Goal: Information Seeking & Learning: Learn about a topic

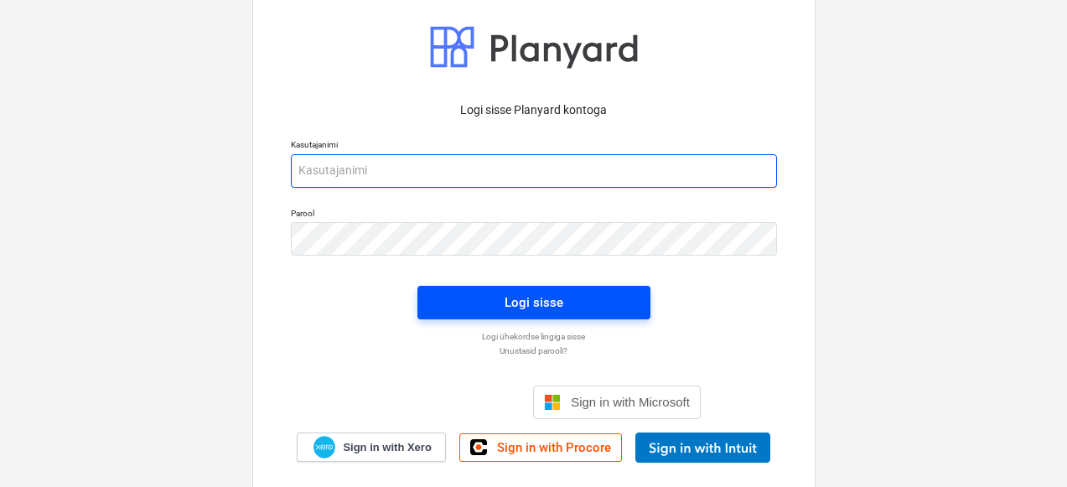
type input "[PERSON_NAME][EMAIL_ADDRESS][DOMAIN_NAME]"
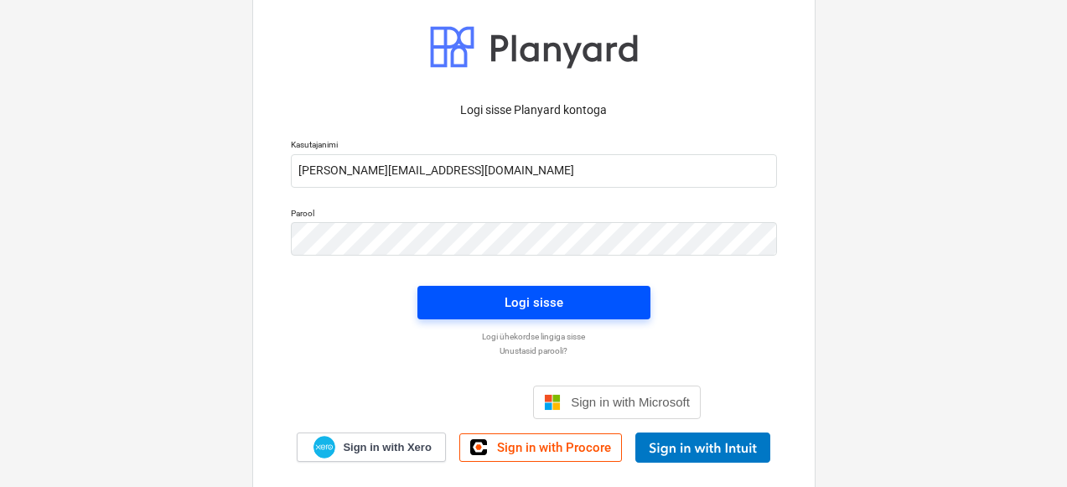
click at [506, 292] on div "Logi sisse" at bounding box center [534, 303] width 59 height 22
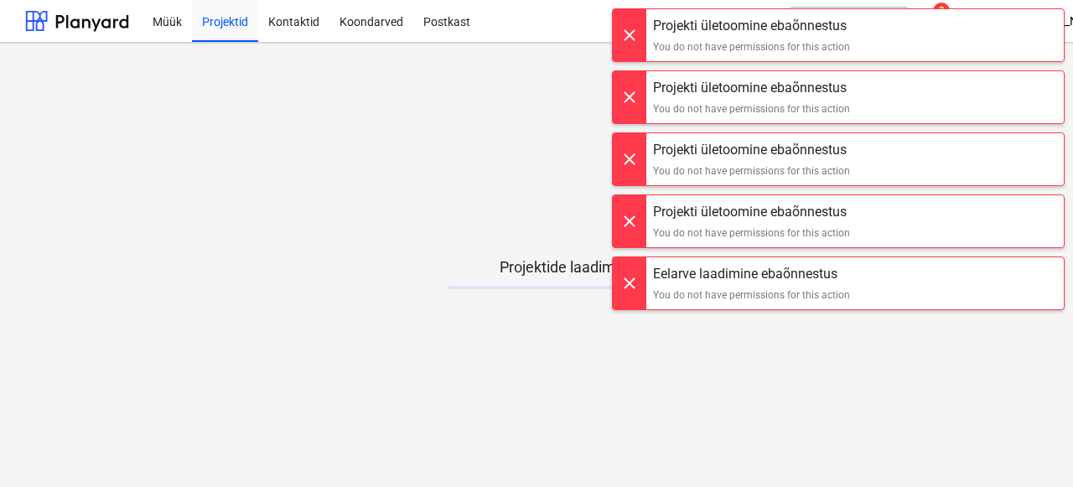
click at [634, 31] on div at bounding box center [630, 35] width 34 height 52
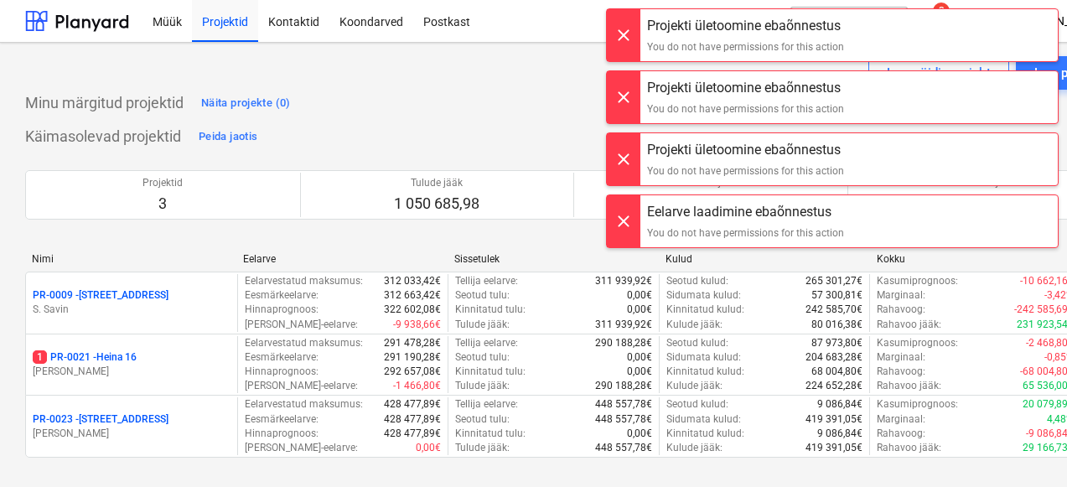
click at [634, 31] on div at bounding box center [624, 35] width 34 height 52
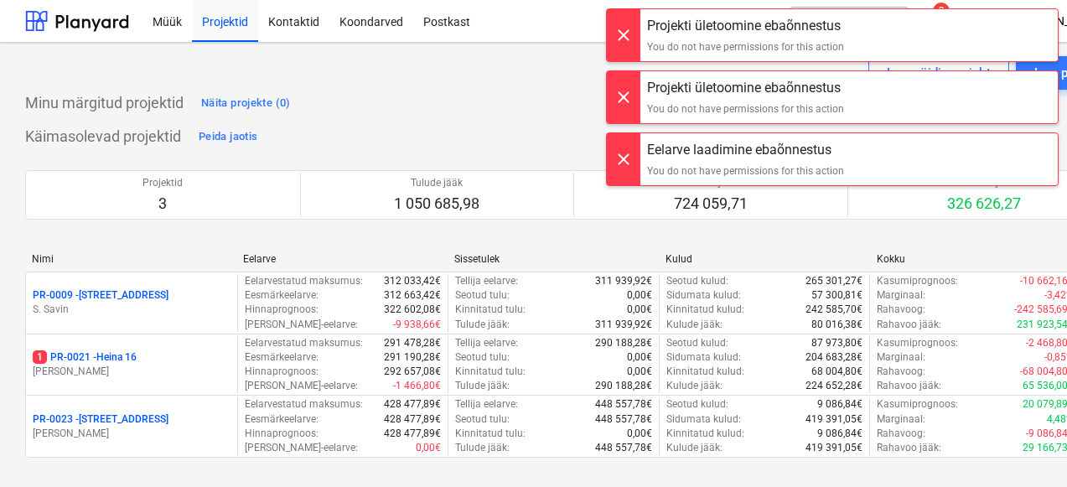
click at [634, 31] on div at bounding box center [624, 35] width 34 height 52
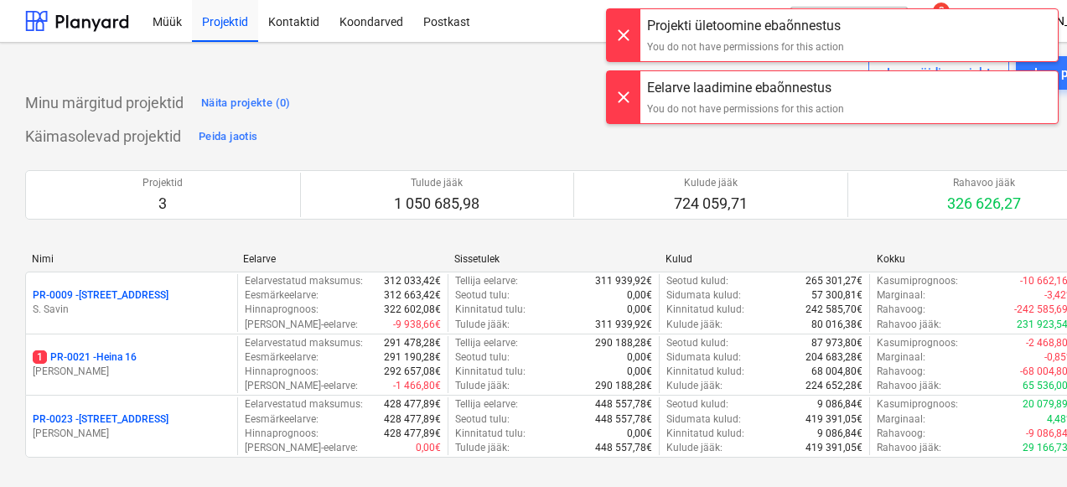
click at [634, 31] on div at bounding box center [624, 35] width 34 height 52
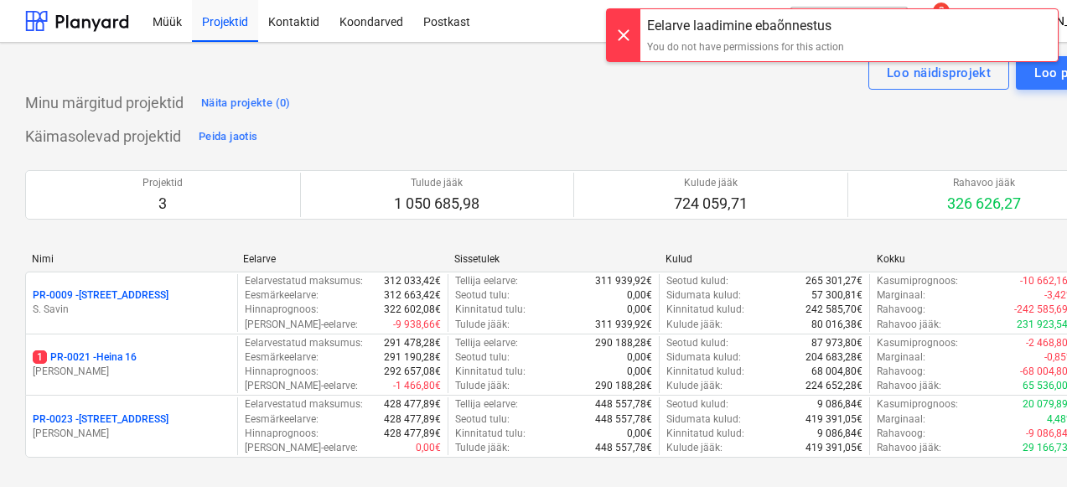
click at [634, 31] on div at bounding box center [624, 35] width 34 height 52
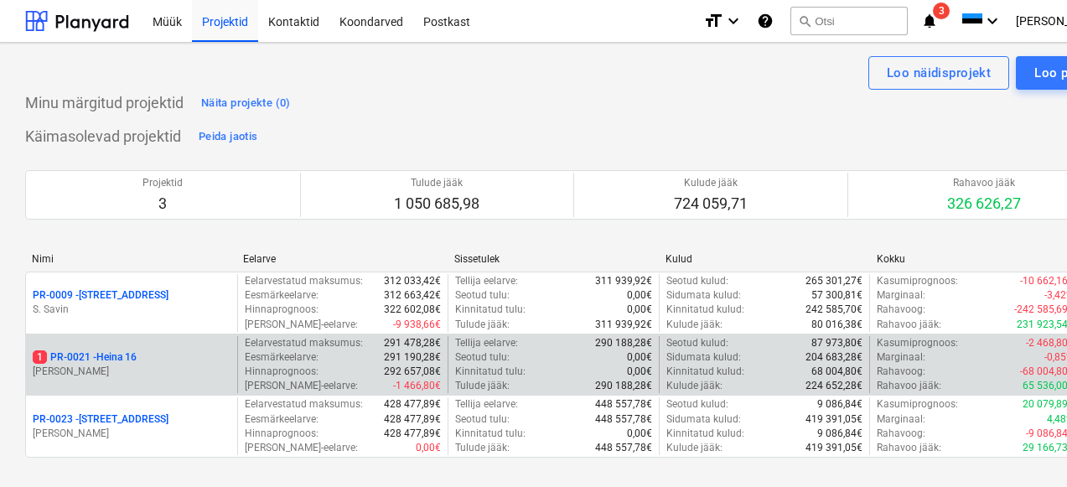
click at [151, 341] on div "1 PR-0021 - Heina 16 [PERSON_NAME]" at bounding box center [131, 365] width 211 height 58
click at [143, 355] on div "1 PR-0021 - Heina 16" at bounding box center [132, 357] width 198 height 14
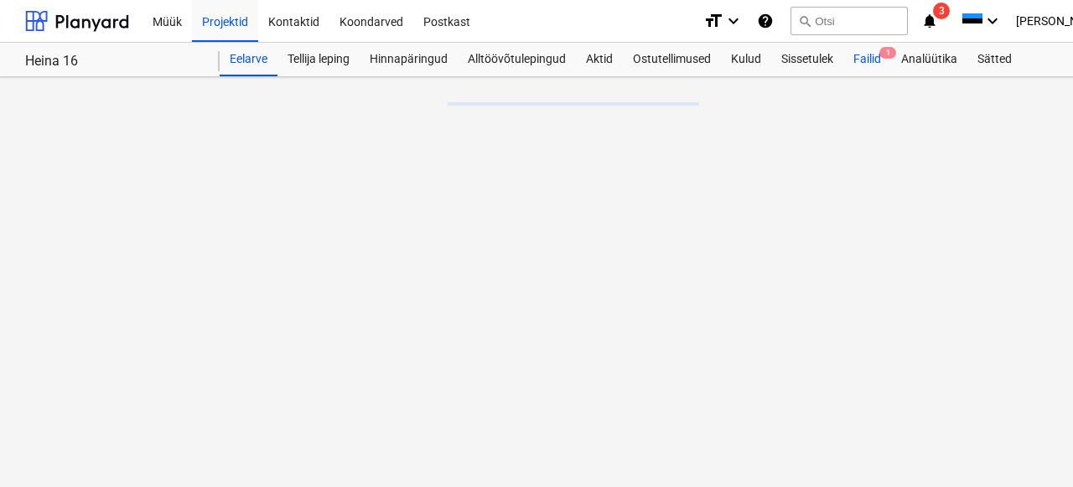
click at [871, 60] on div "Failid 1" at bounding box center [867, 60] width 48 height 34
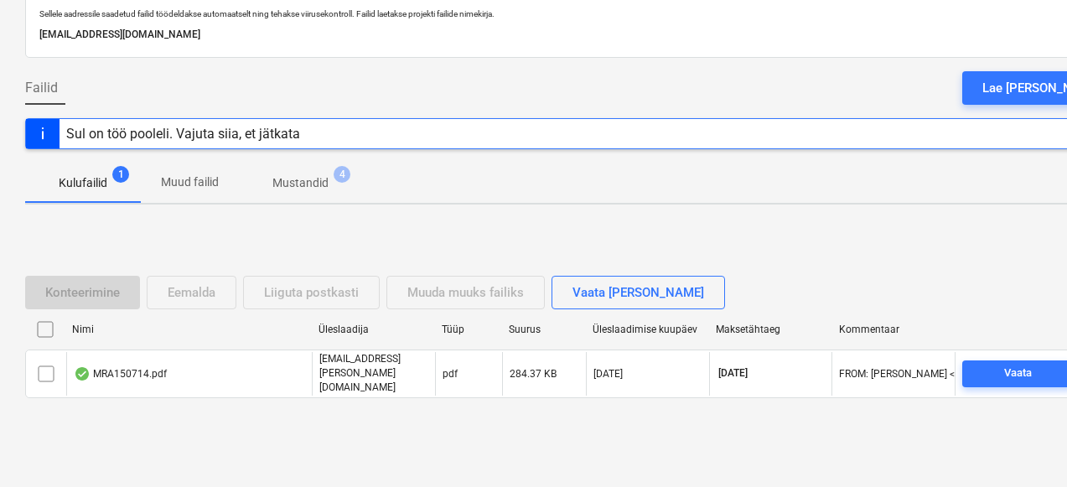
scroll to position [106, 0]
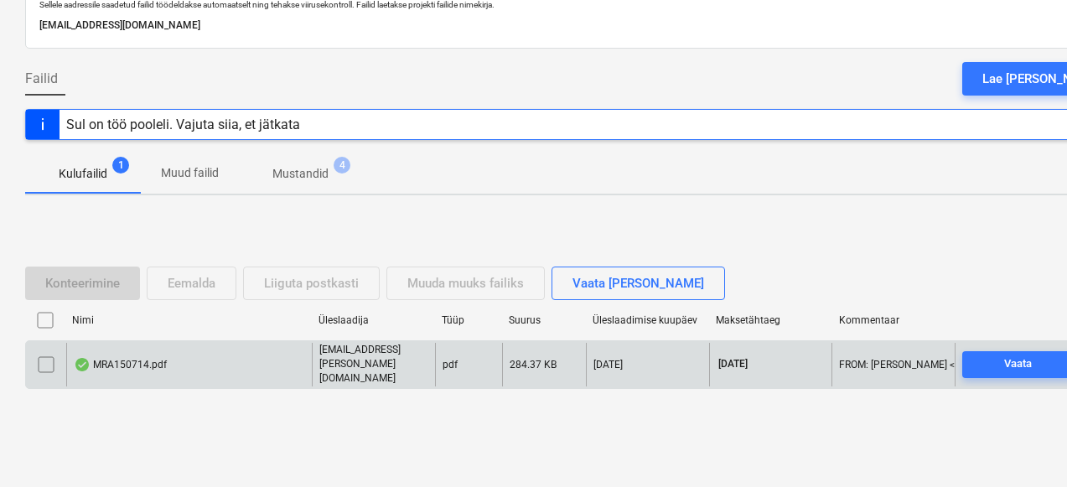
click at [153, 369] on div "MRA150714.pdf" at bounding box center [120, 364] width 93 height 13
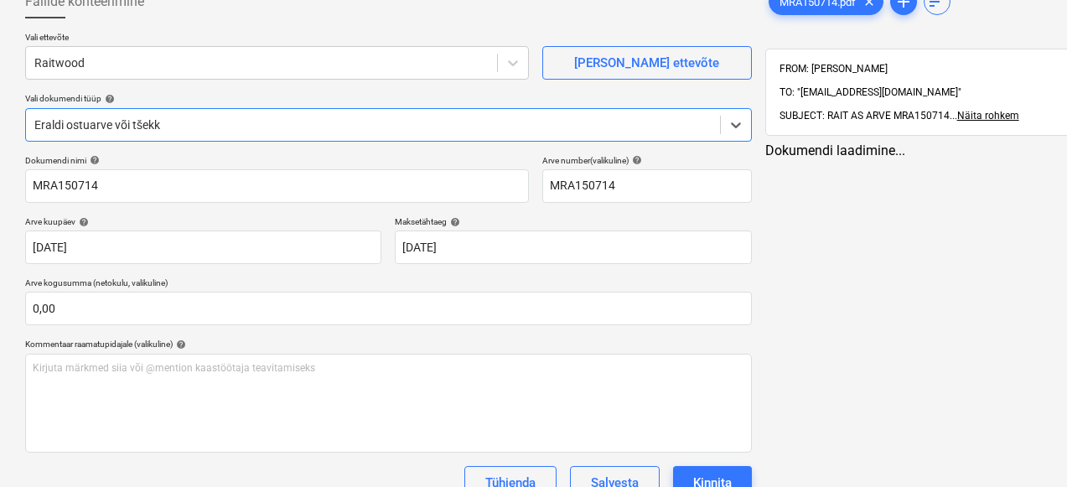
type input "MRA150714"
type input "[DATE]"
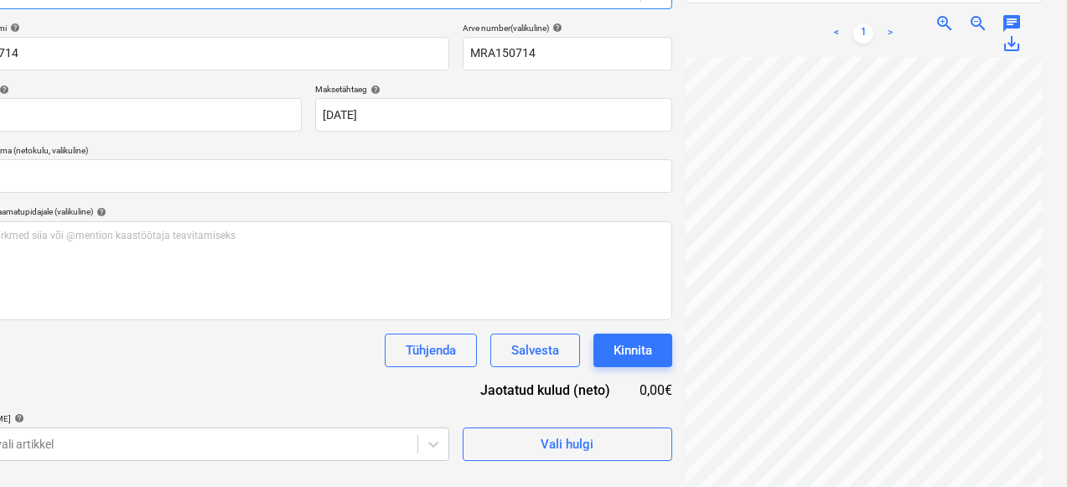
scroll to position [163, 14]
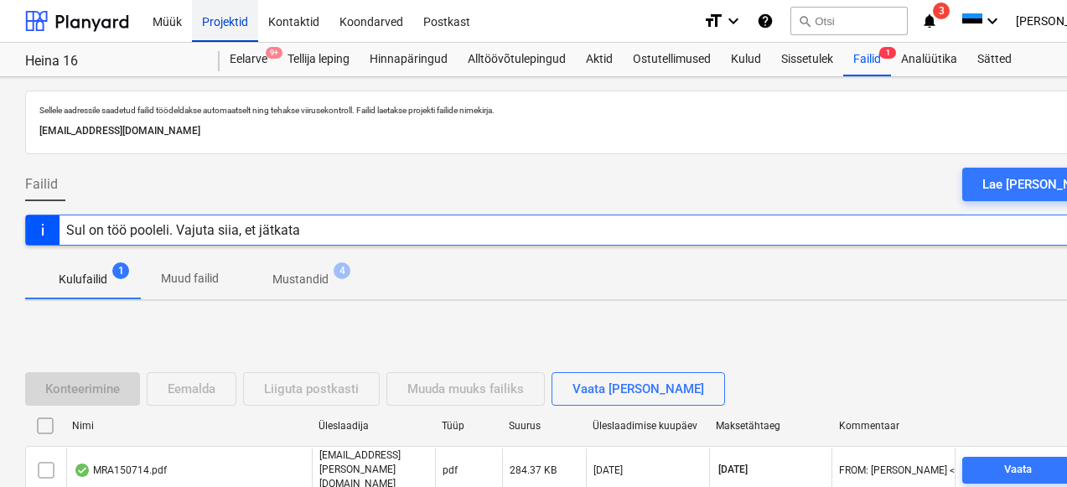
click at [224, 21] on div "Projektid" at bounding box center [225, 20] width 66 height 43
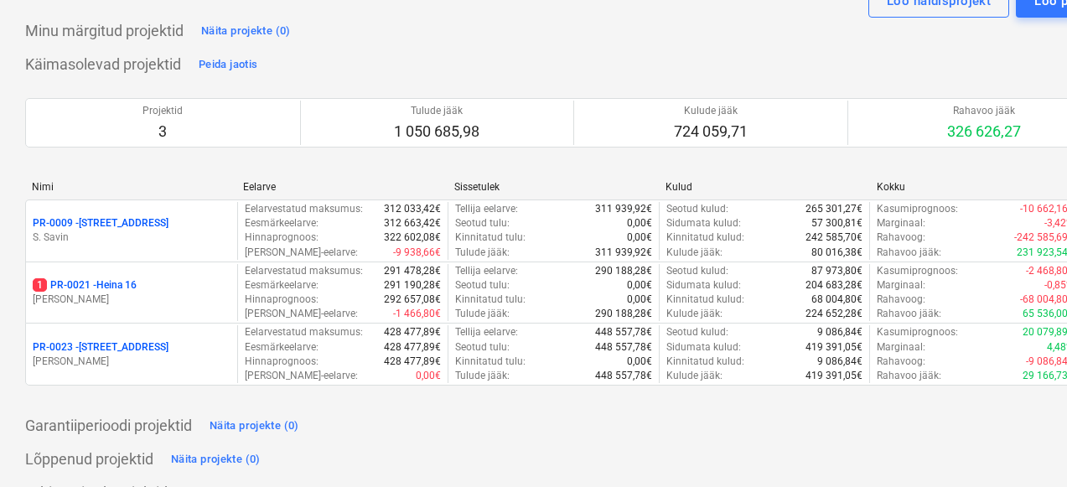
scroll to position [94, 0]
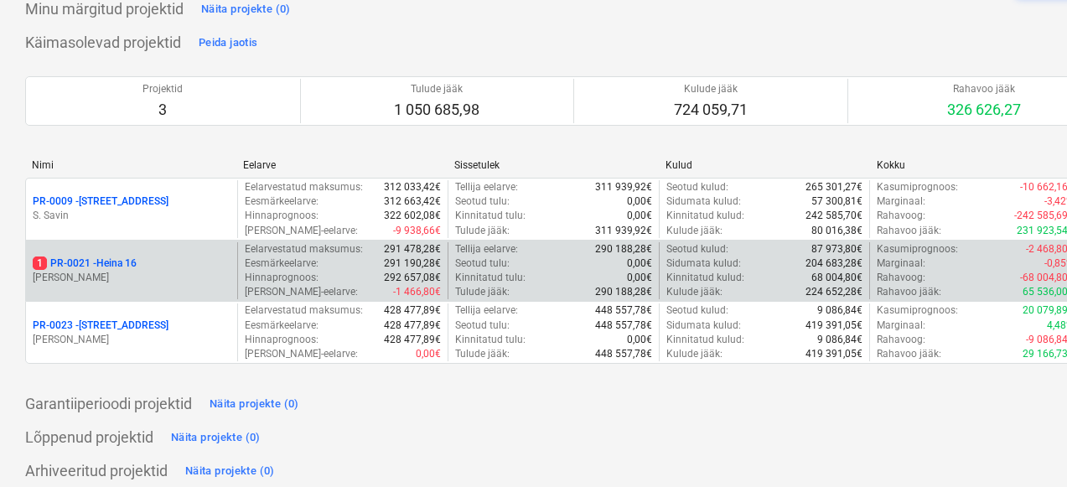
click at [144, 269] on div "1 PR-0021 - Heina 16" at bounding box center [132, 264] width 198 height 14
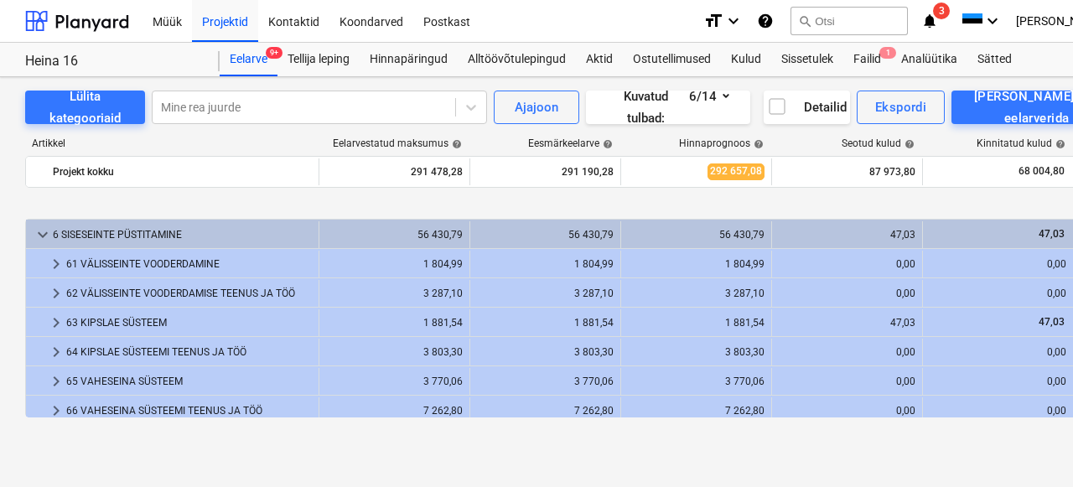
scroll to position [92, 0]
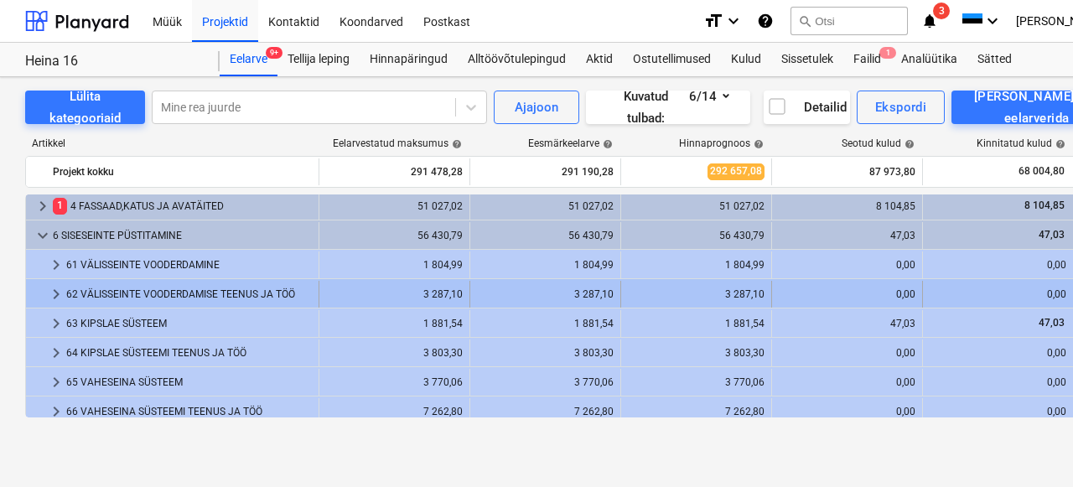
click at [179, 303] on div "62 VÄLISSEINTE VOODERDAMISE TEENUS JA TÖÖ" at bounding box center [189, 294] width 246 height 27
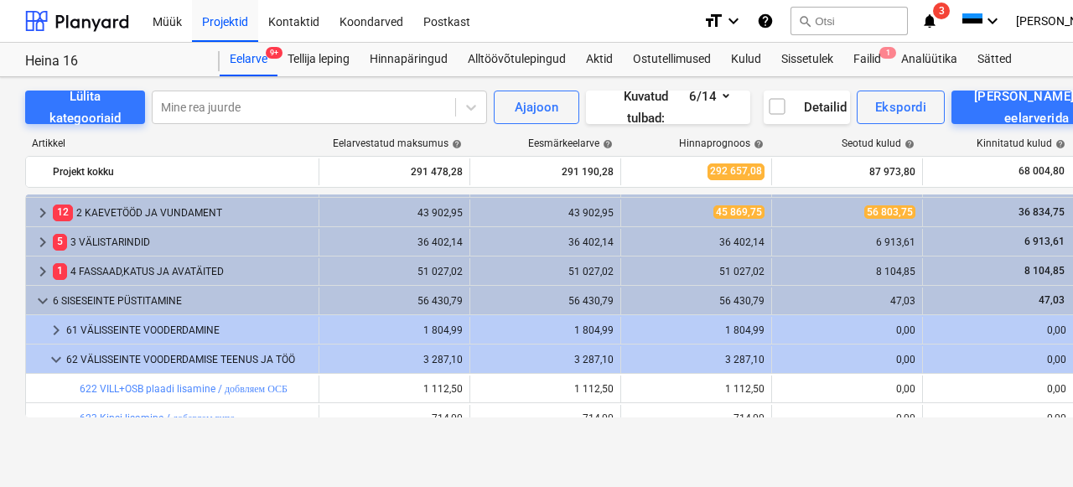
scroll to position [0, 0]
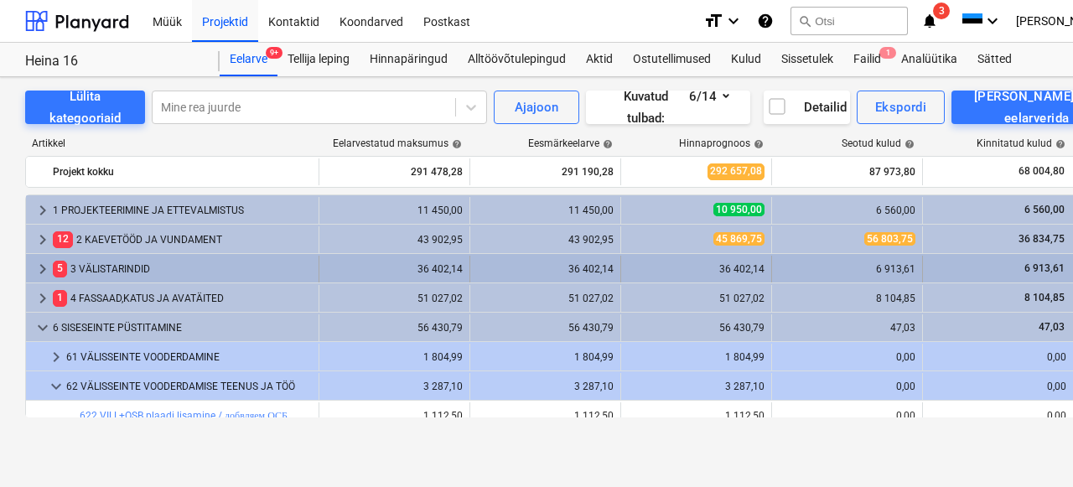
click at [101, 269] on div "5 3 VÄLISTARINDID" at bounding box center [182, 269] width 259 height 27
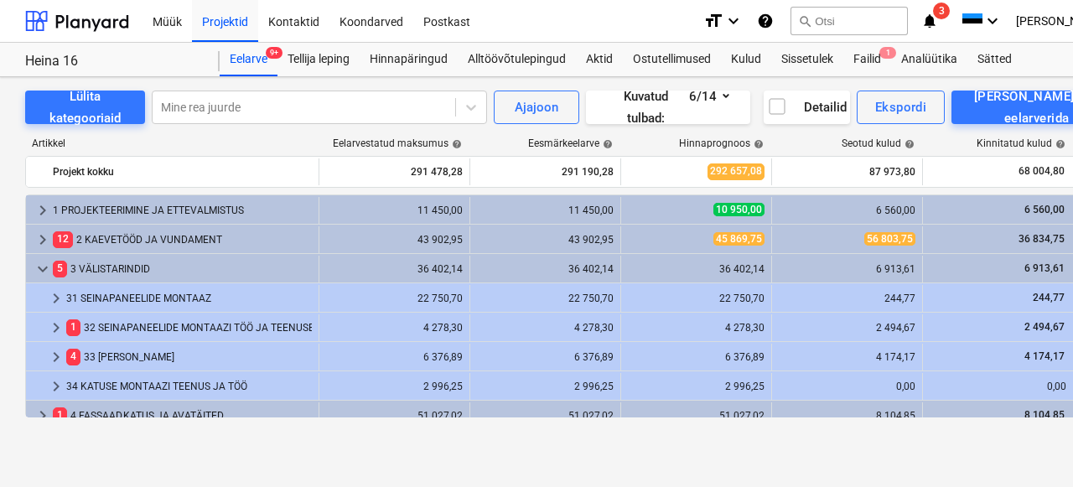
scroll to position [53, 0]
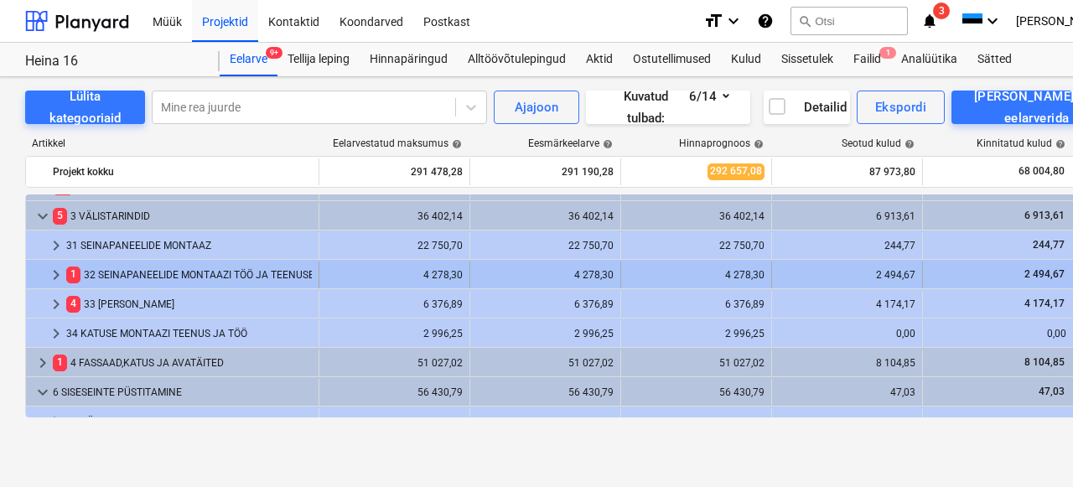
click at [104, 272] on div "1 32 SEINAPANEELIDE MONTAAZI TÖÖ JA TEENUSED" at bounding box center [189, 275] width 246 height 27
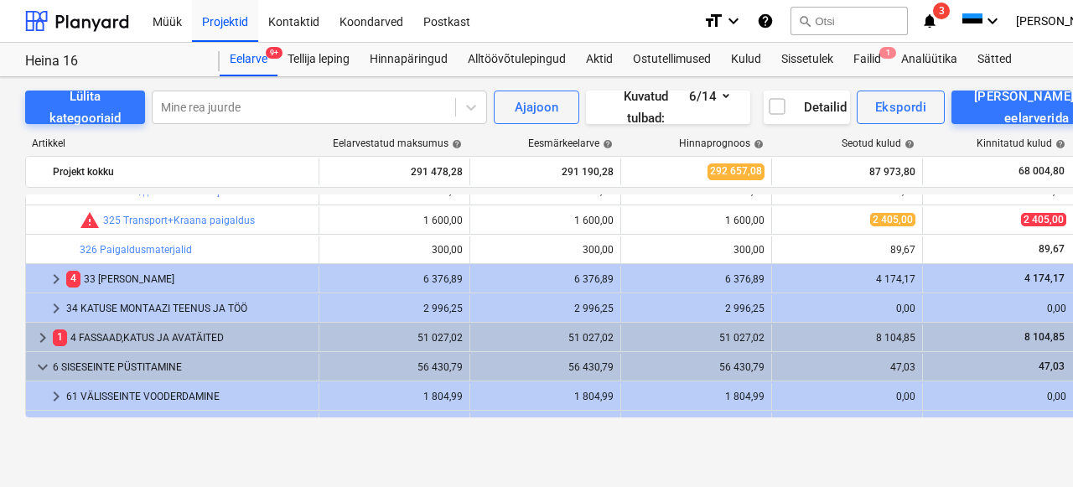
scroll to position [0, 0]
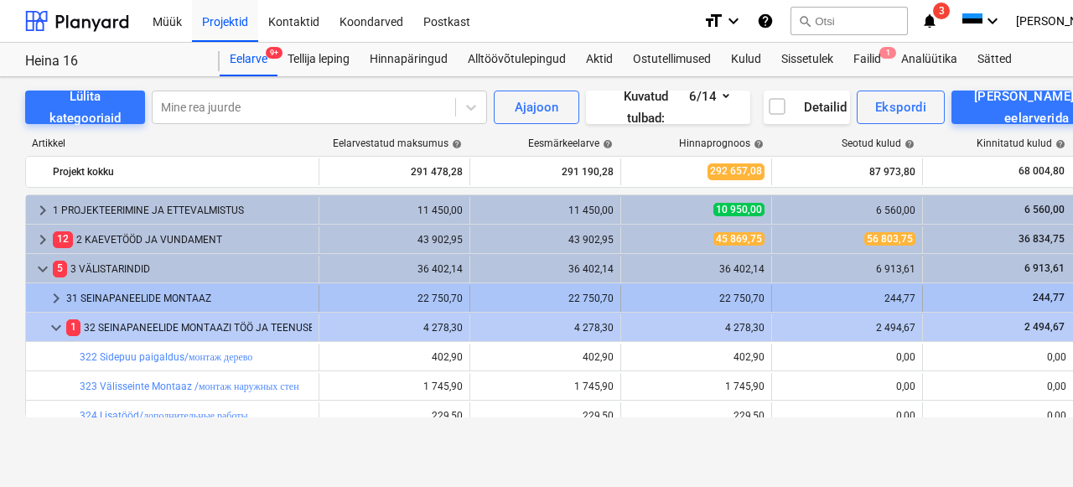
click at [102, 293] on div "31 SEINAPANEELIDE MONTAAZ" at bounding box center [189, 298] width 246 height 27
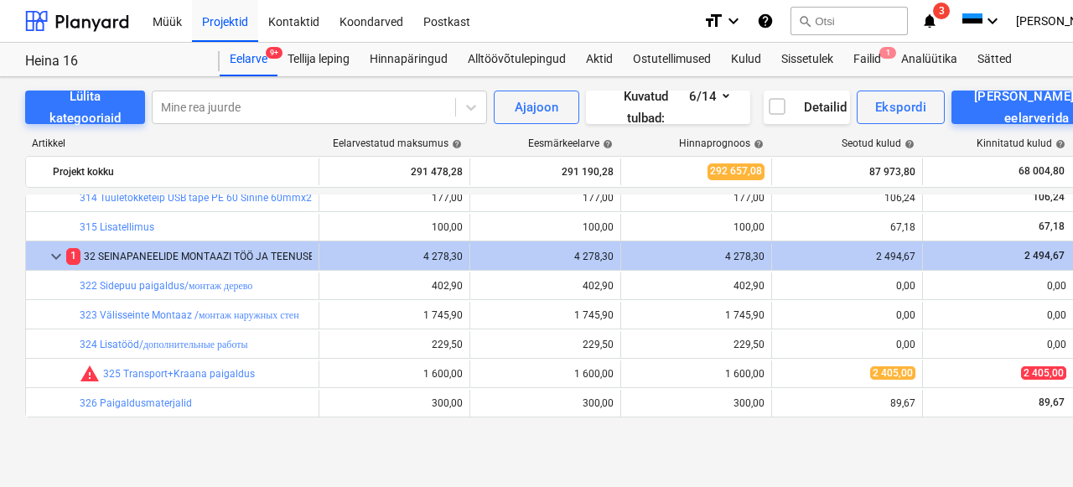
scroll to position [47, 0]
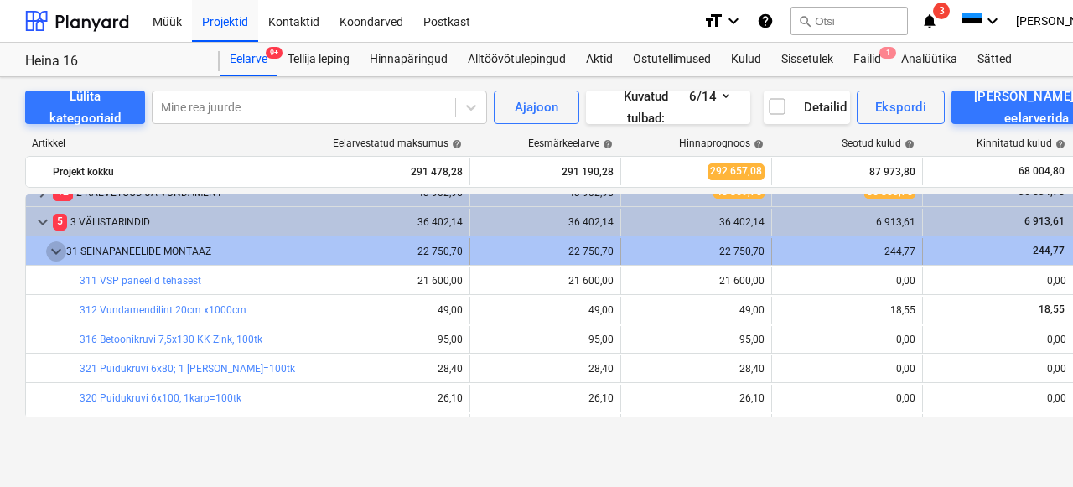
click at [52, 248] on span "keyboard_arrow_down" at bounding box center [56, 251] width 20 height 20
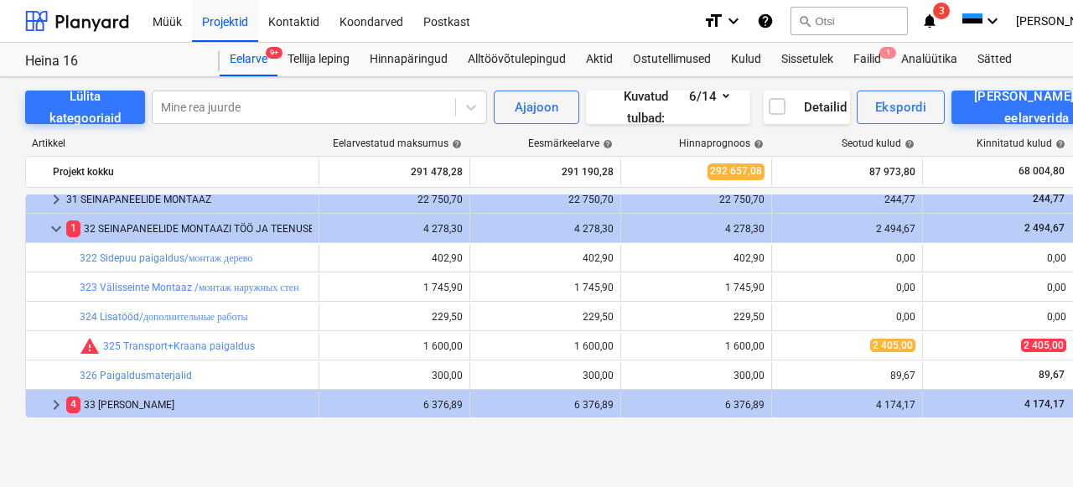
scroll to position [98, 0]
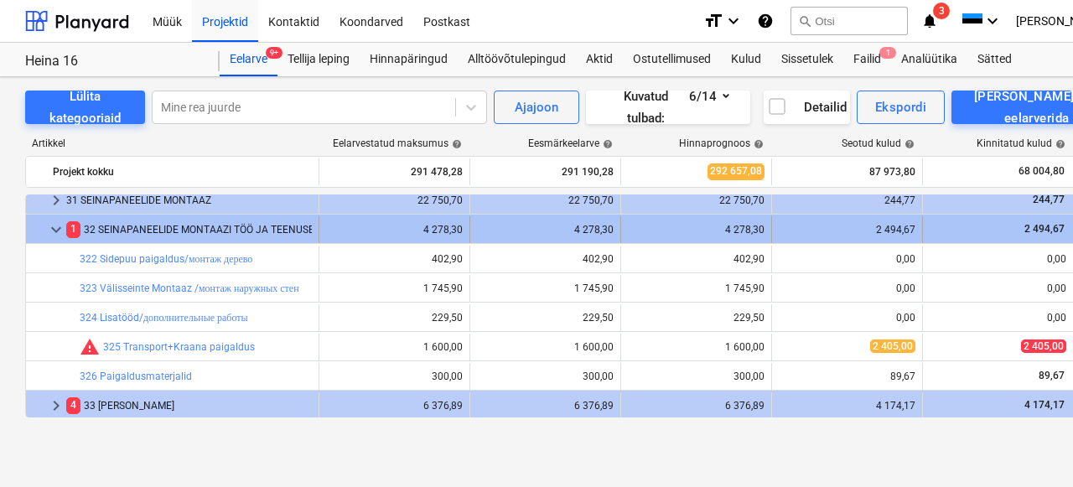
click at [52, 230] on span "keyboard_arrow_down" at bounding box center [56, 230] width 20 height 20
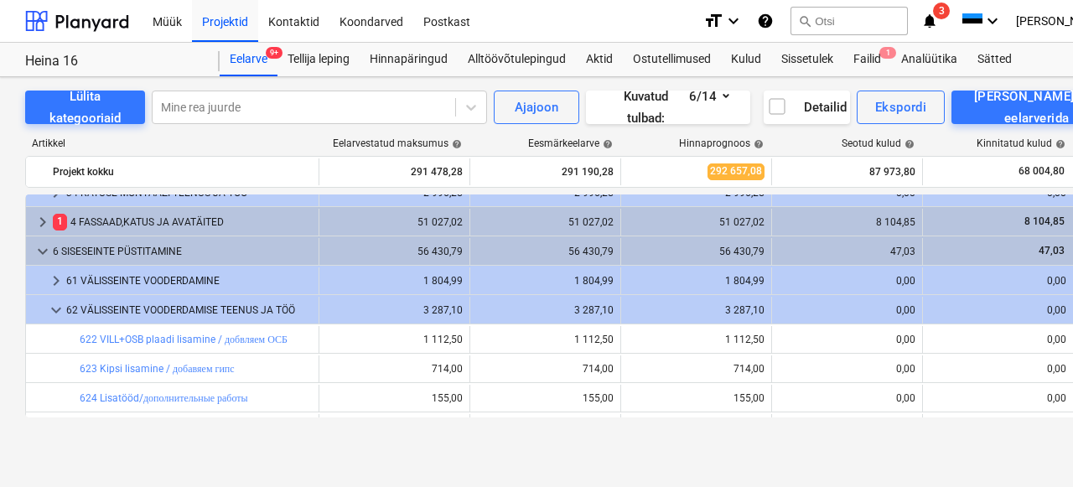
scroll to position [182, 0]
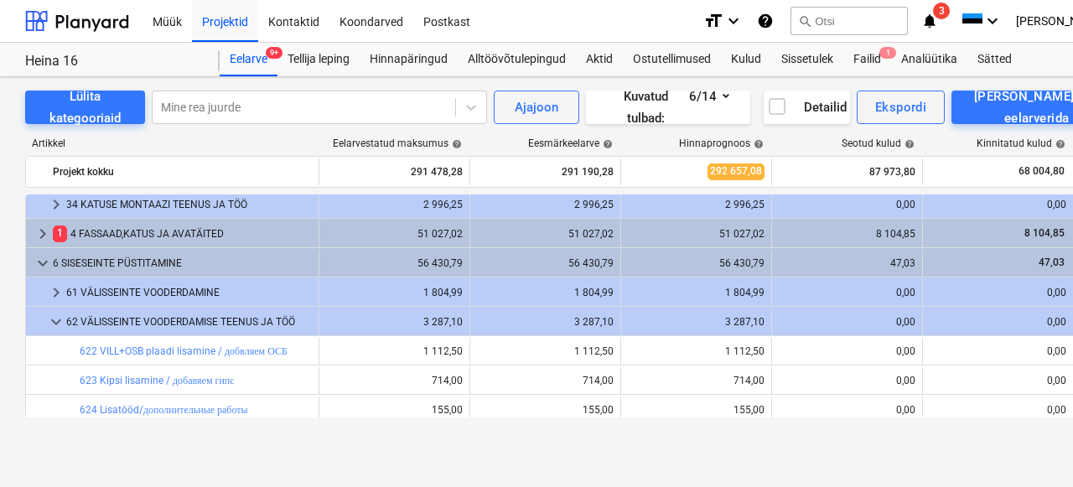
click at [89, 296] on div "61 VÄLISSEINTE VOODERDAMINE" at bounding box center [189, 292] width 246 height 27
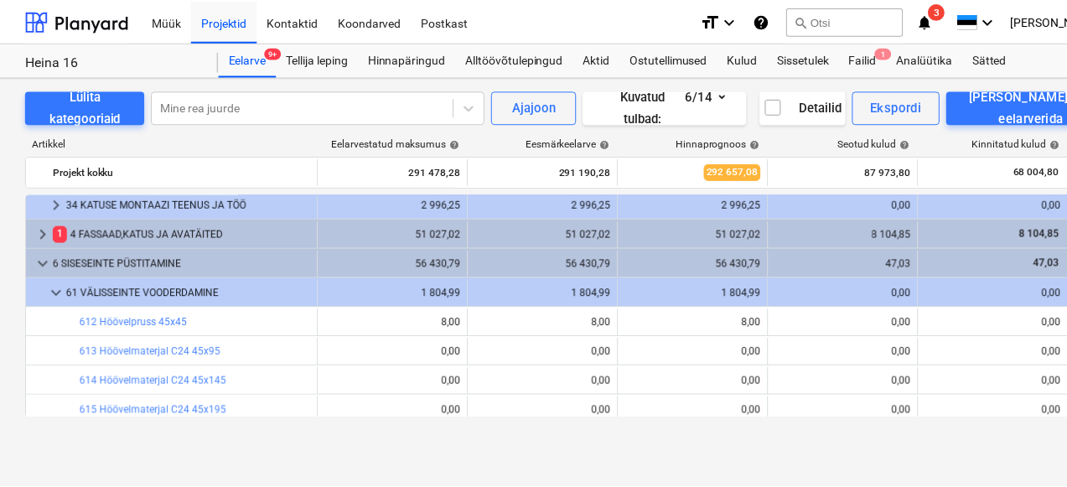
scroll to position [220, 0]
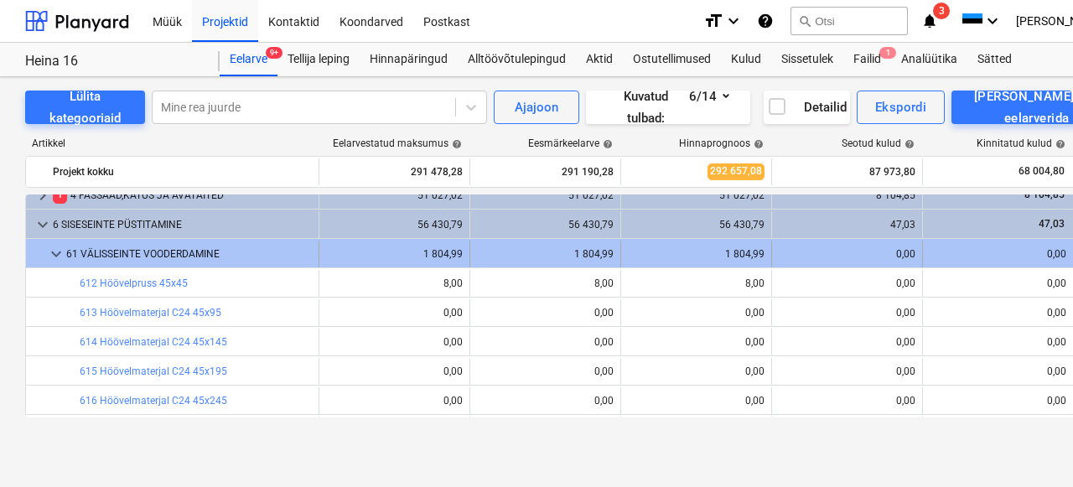
click at [79, 256] on div "61 VÄLISSEINTE VOODERDAMINE" at bounding box center [189, 254] width 246 height 27
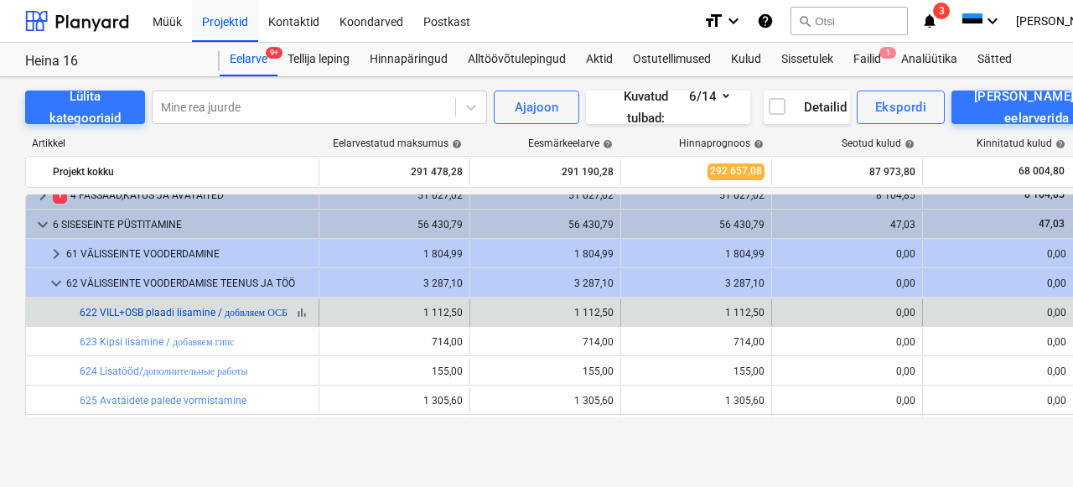
click at [139, 312] on link "622 VILL+OSB plaadi lisamine / добвляем ОСБ" at bounding box center [184, 313] width 208 height 12
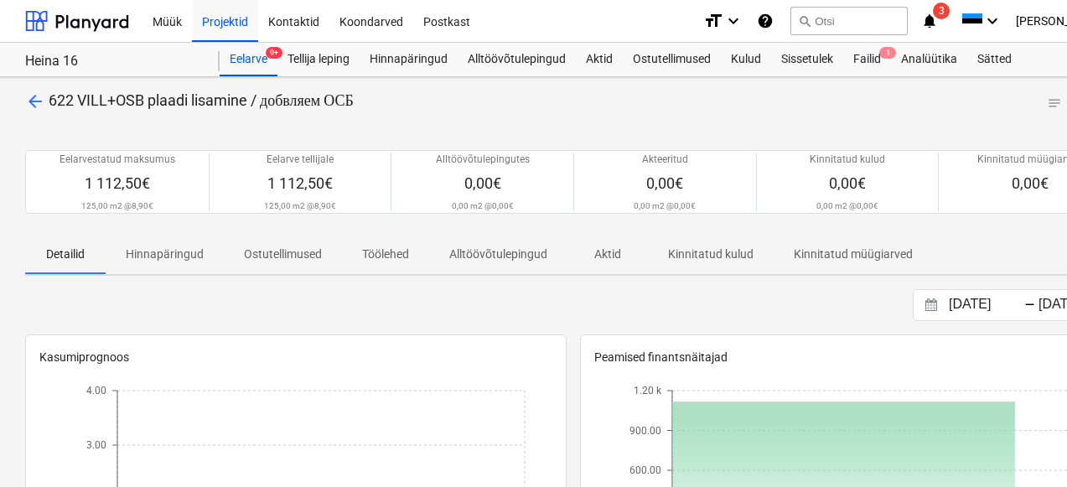
scroll to position [23, 0]
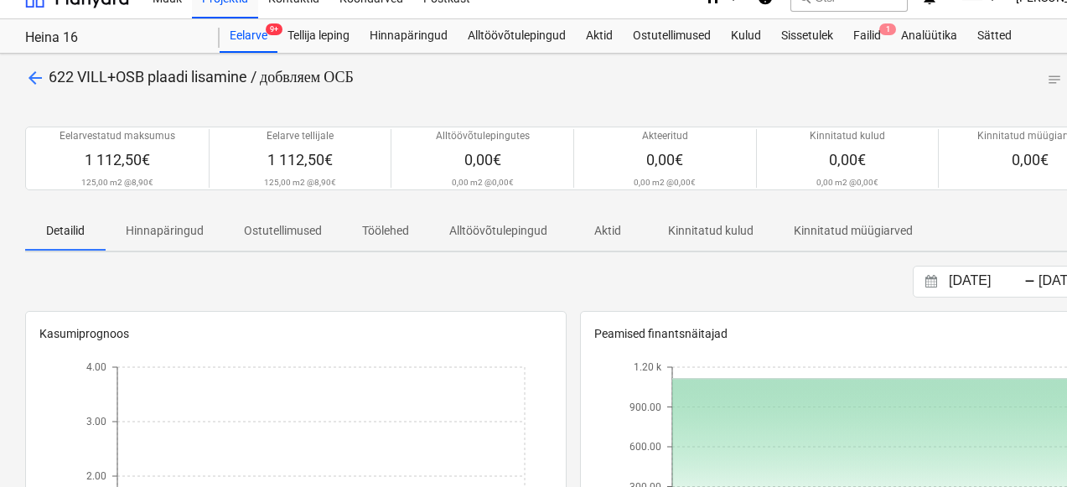
click at [40, 80] on span "arrow_back" at bounding box center [35, 78] width 20 height 20
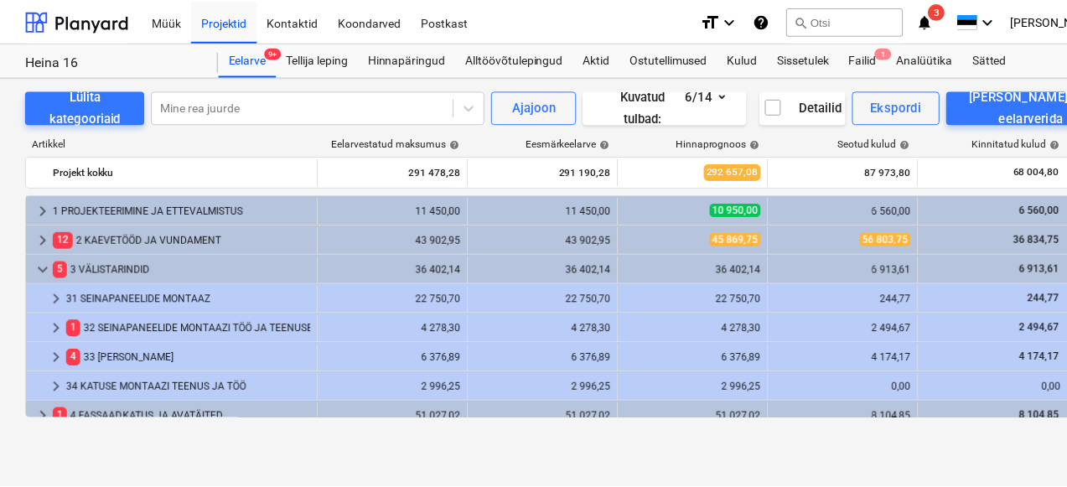
scroll to position [220, 0]
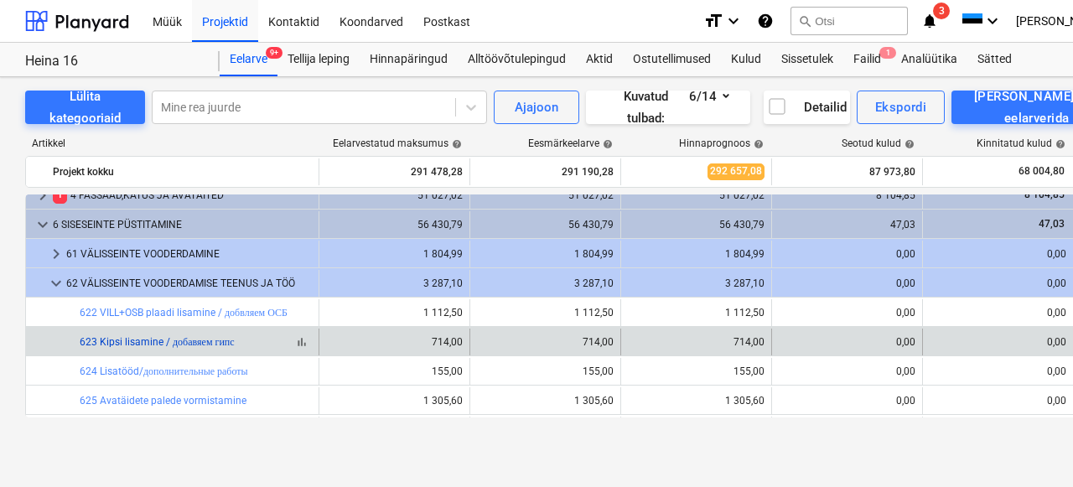
click at [120, 339] on link "623 Kipsi lisamine / добавяем гипс" at bounding box center [157, 342] width 155 height 12
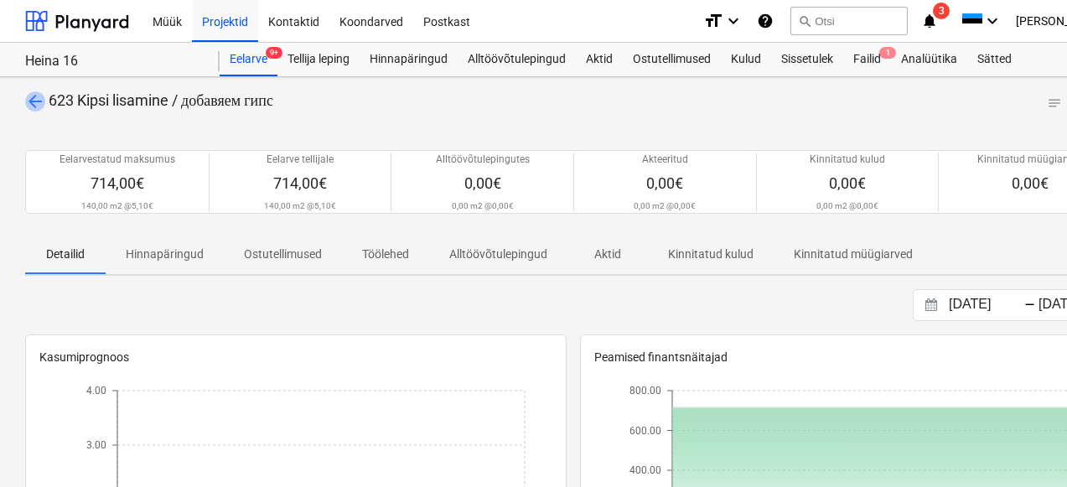
click at [34, 106] on span "arrow_back" at bounding box center [35, 101] width 20 height 20
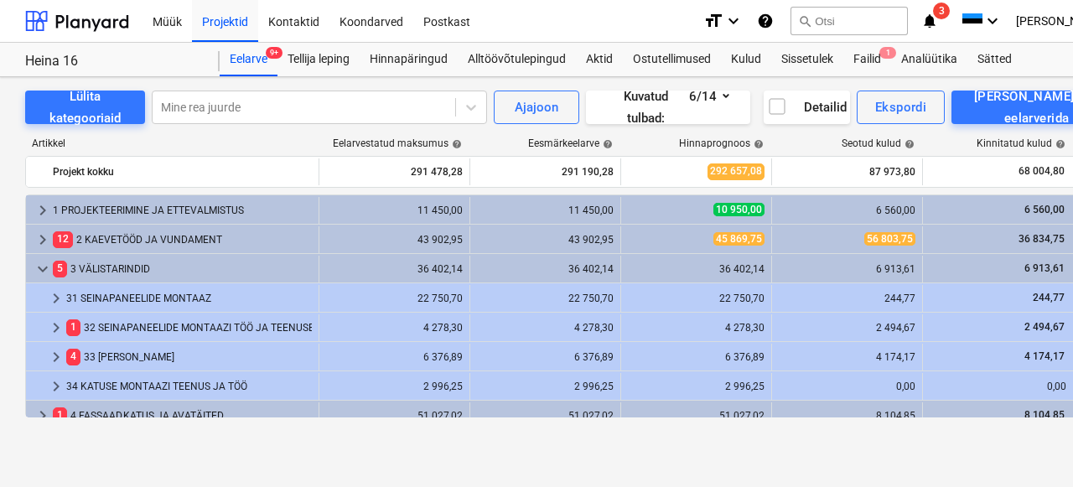
scroll to position [220, 0]
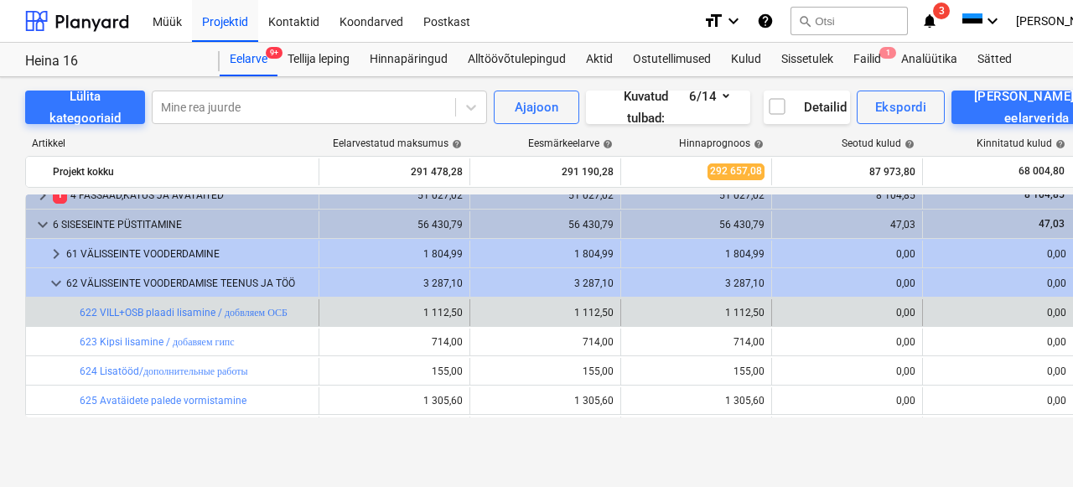
click at [129, 319] on div "bar_chart 622 VILL+OSB plaadi lisamine / добвляем ОСБ" at bounding box center [196, 312] width 232 height 27
click at [133, 312] on link "622 VILL+OSB plaadi lisamine / добвляем ОСБ" at bounding box center [184, 313] width 208 height 12
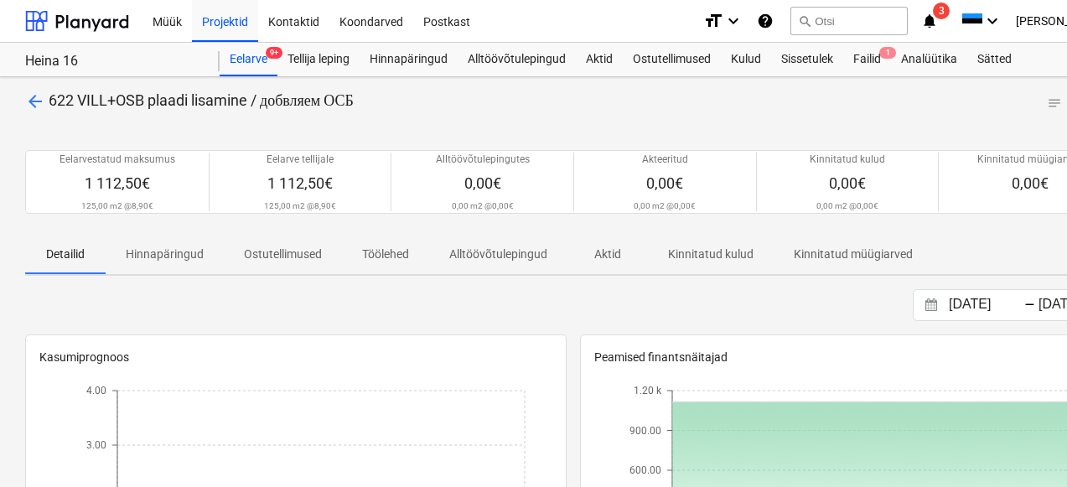
click at [30, 101] on span "arrow_back" at bounding box center [35, 101] width 20 height 20
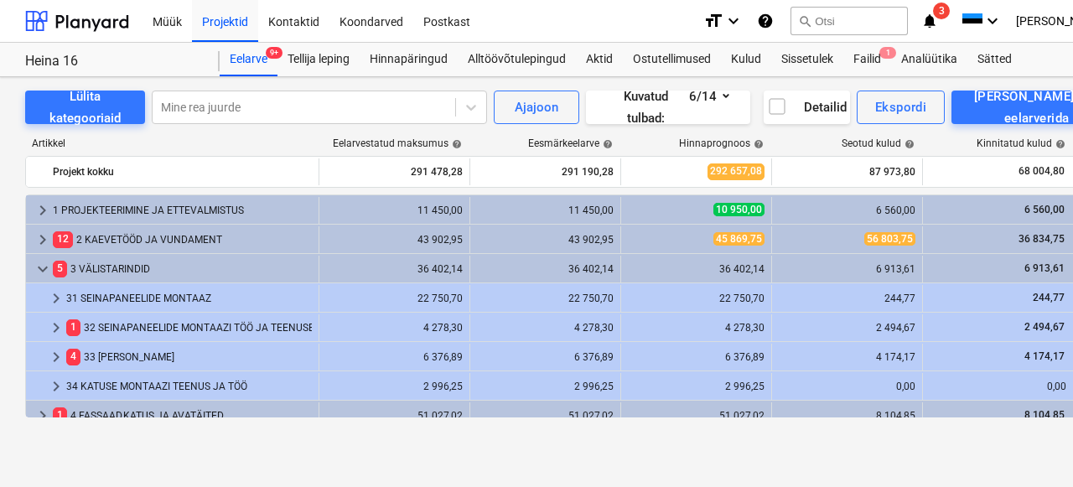
scroll to position [220, 0]
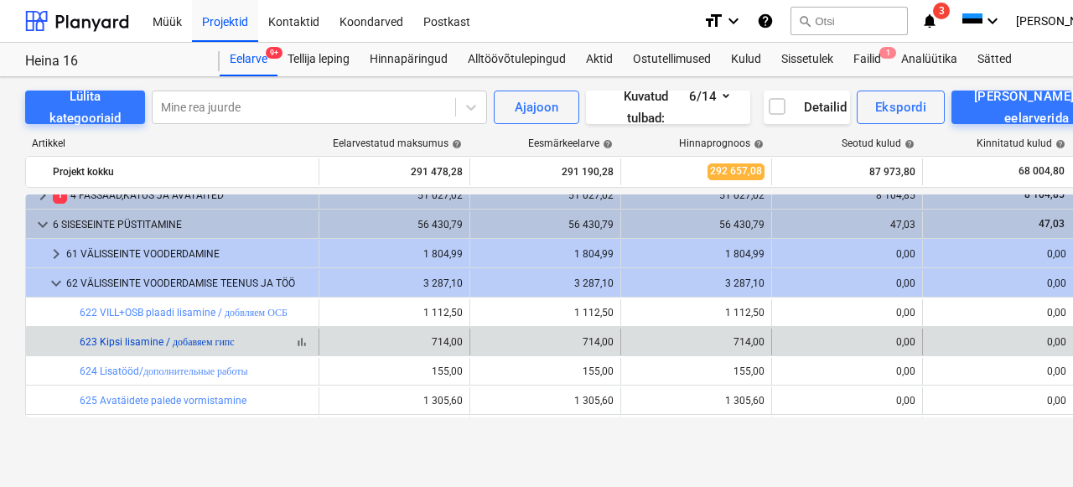
click at [153, 340] on link "623 Kipsi lisamine / добавяем гипс" at bounding box center [157, 342] width 155 height 12
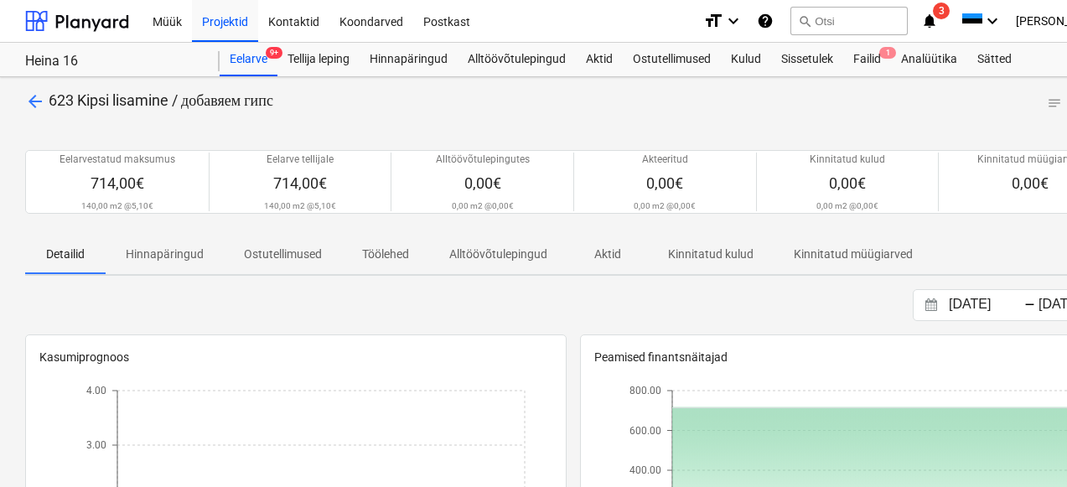
click at [41, 99] on span "arrow_back" at bounding box center [35, 101] width 20 height 20
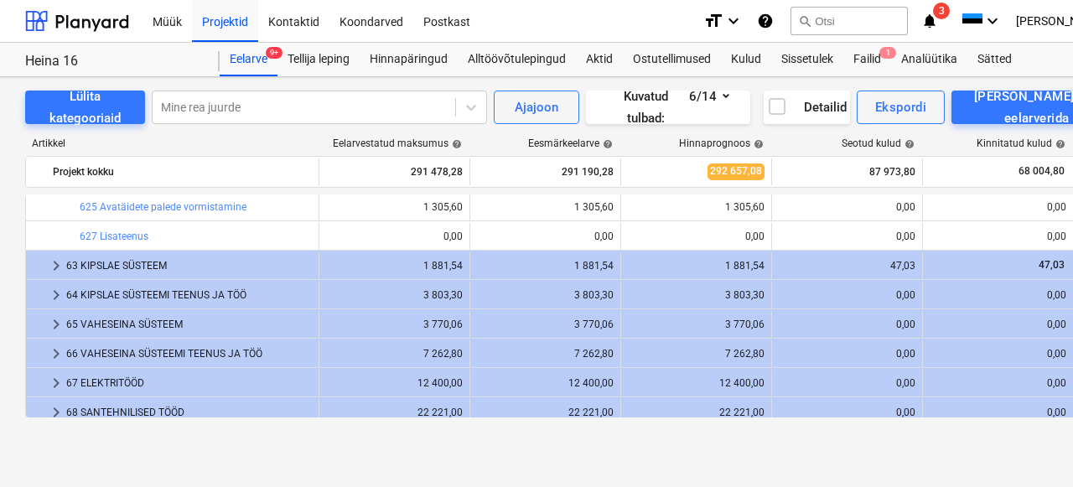
scroll to position [415, 0]
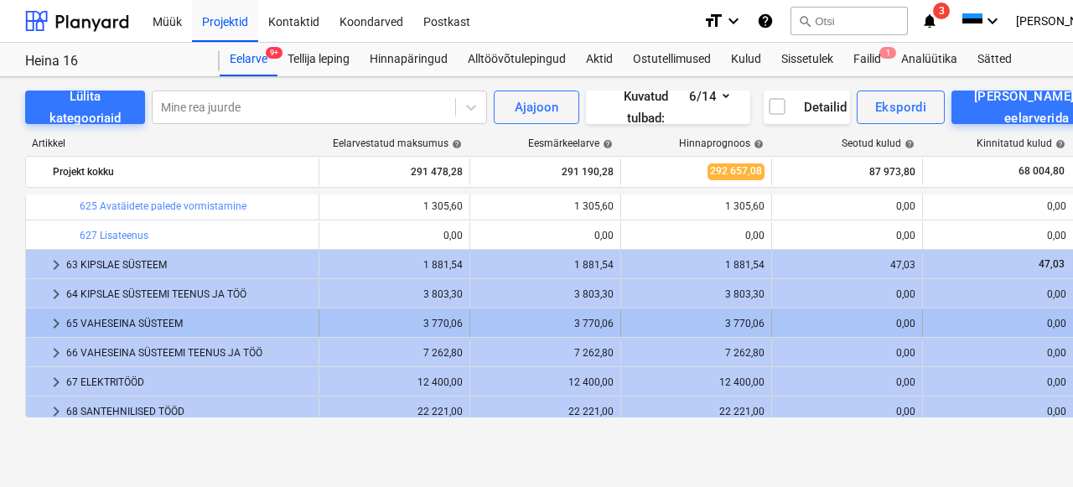
click at [153, 324] on div "65 VAHESEINA SÜSTEEM" at bounding box center [189, 323] width 246 height 27
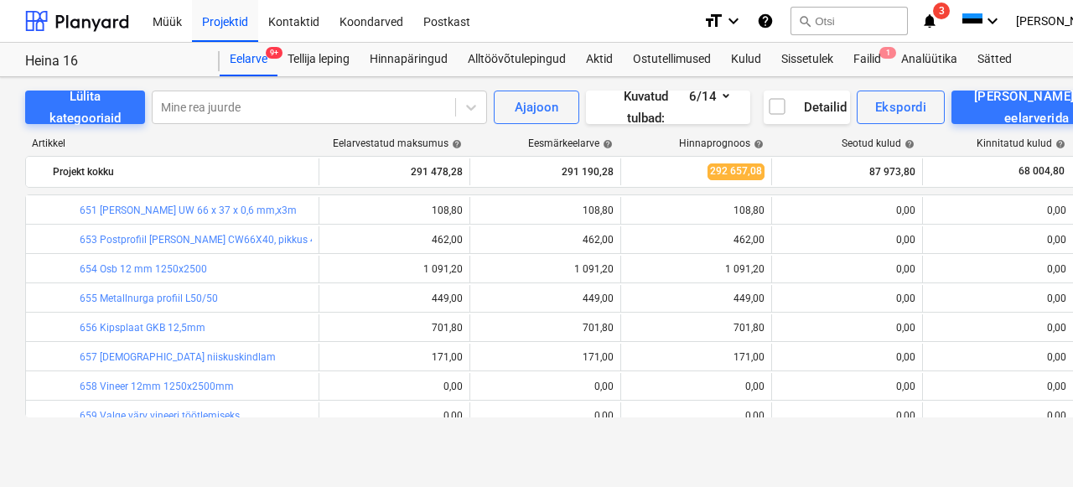
scroll to position [485, 0]
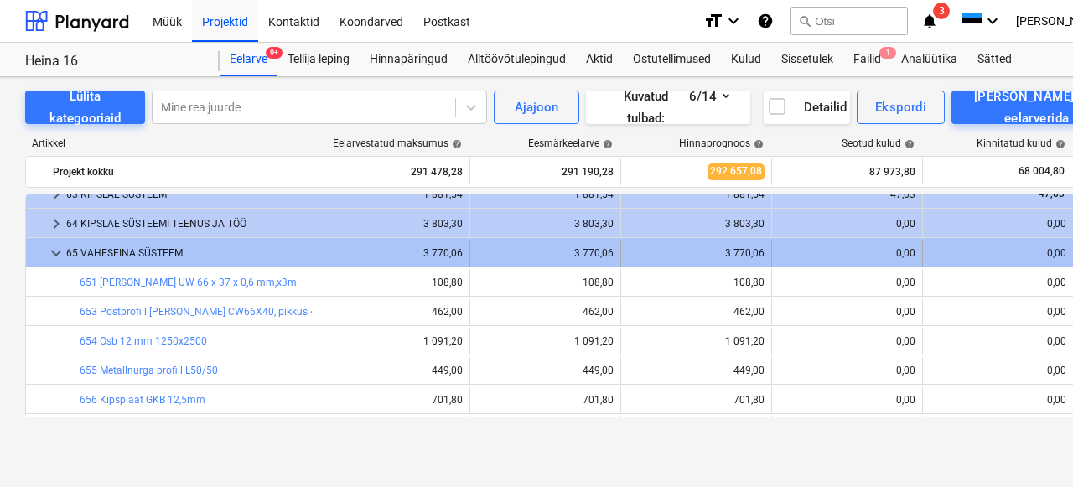
click at [52, 251] on span "keyboard_arrow_down" at bounding box center [56, 253] width 20 height 20
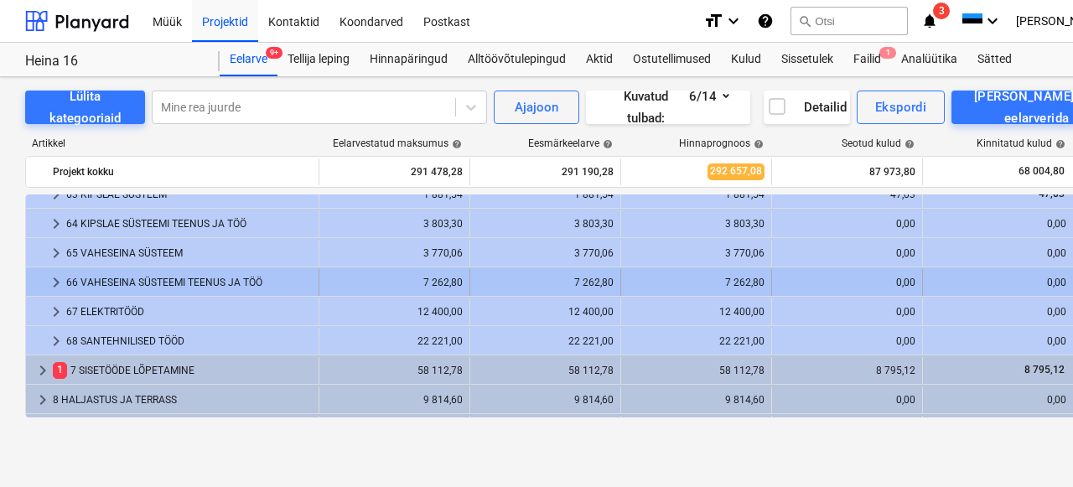
click at [111, 283] on div "66 VAHESEINA SÜSTEEMI TEENUS JA TÖÖ" at bounding box center [189, 282] width 246 height 27
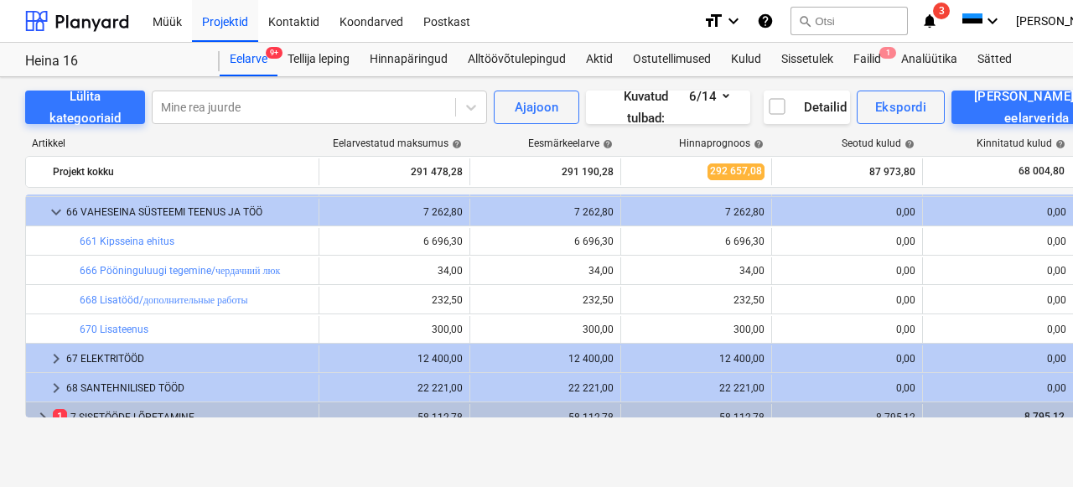
scroll to position [557, 0]
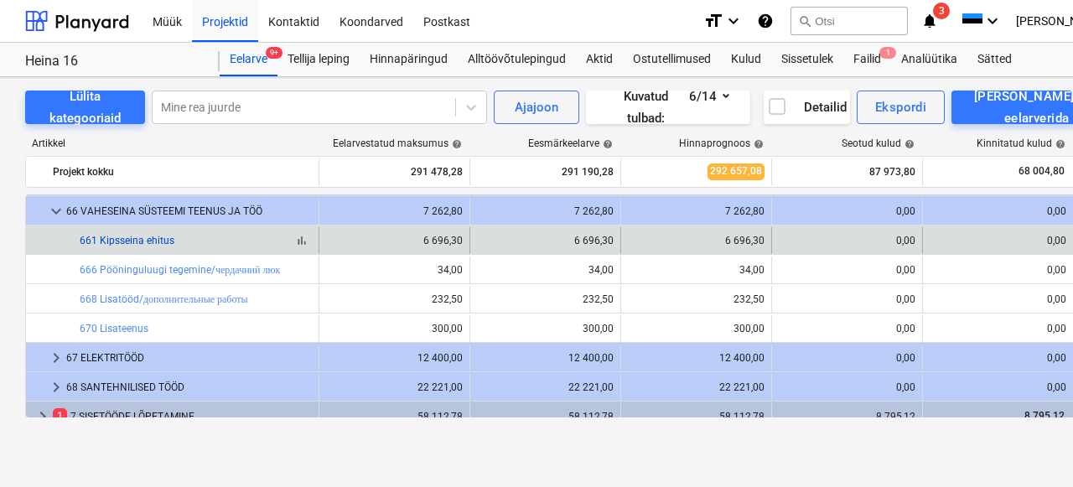
click at [136, 239] on link "661 Kipsseina ehitus" at bounding box center [127, 241] width 95 height 12
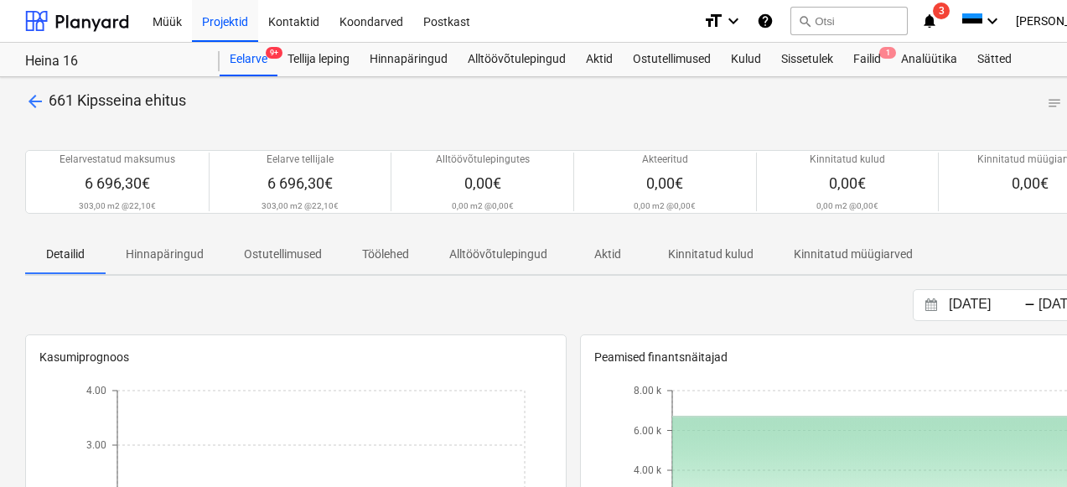
click at [37, 101] on span "arrow_back" at bounding box center [35, 101] width 20 height 20
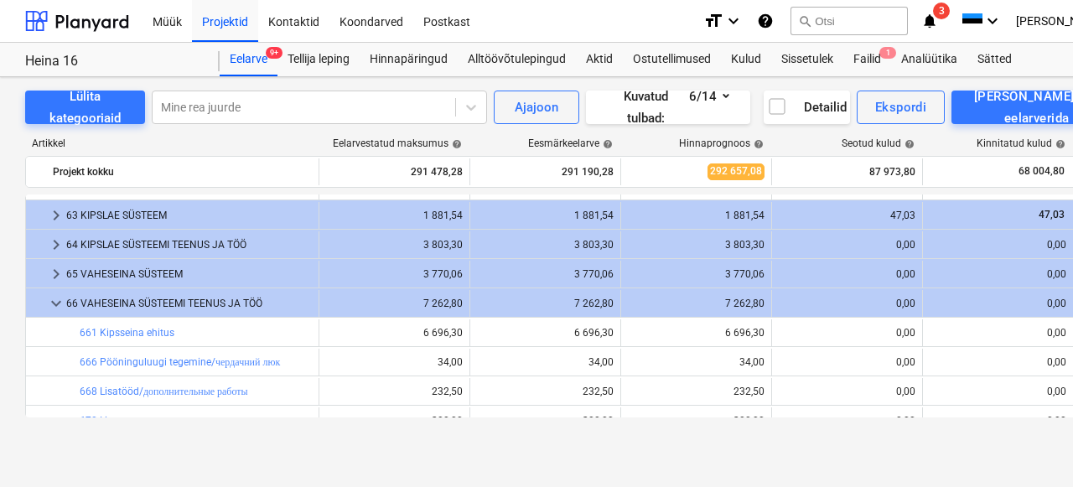
scroll to position [442, 0]
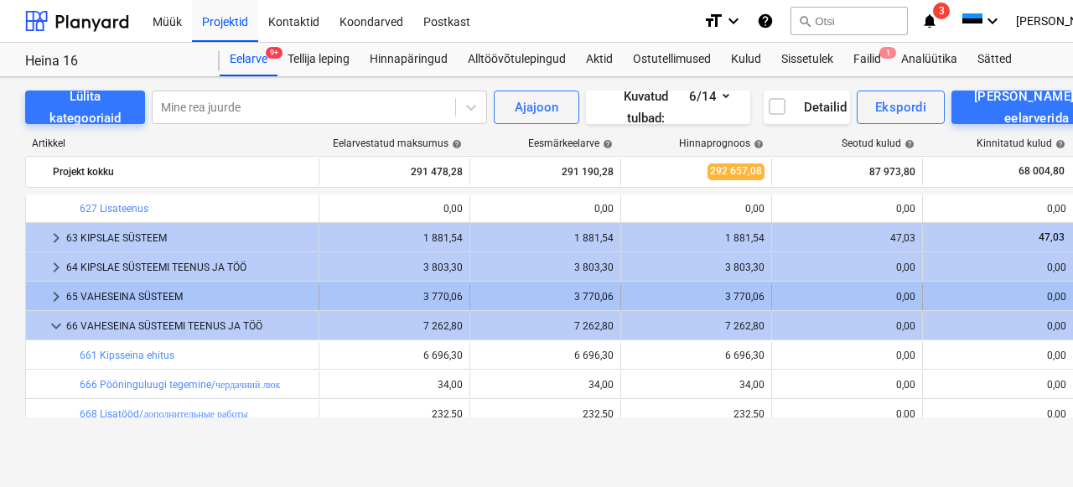
click at [156, 297] on div "65 VAHESEINA SÜSTEEM" at bounding box center [189, 296] width 246 height 27
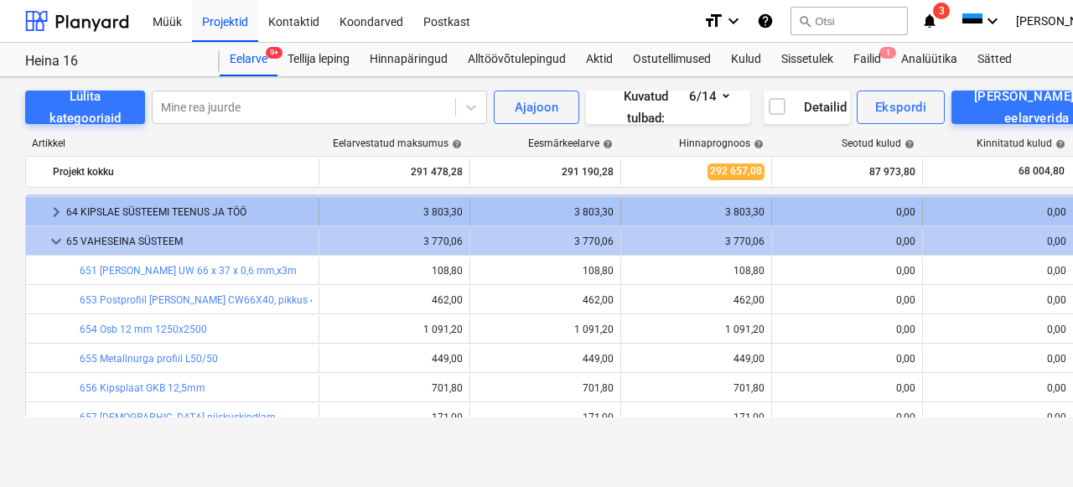
scroll to position [488, 0]
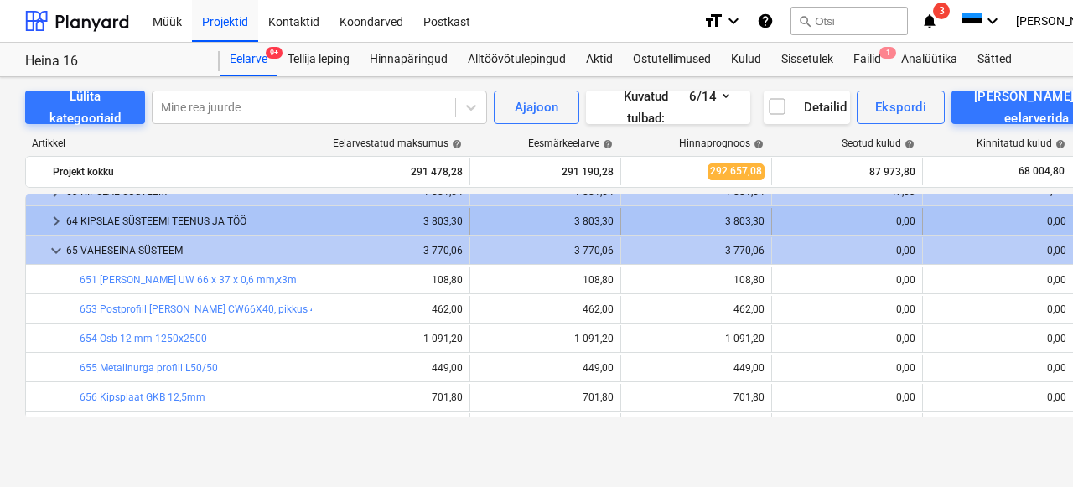
click at [203, 223] on div "64 KIPSLAE SÜSTEEMI TEENUS JA TÖÖ" at bounding box center [189, 221] width 246 height 27
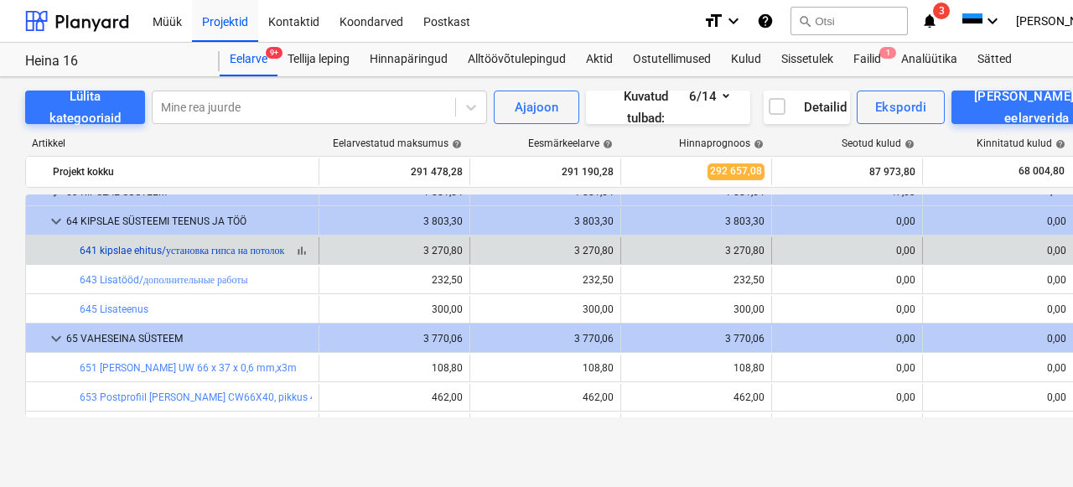
click at [178, 251] on link "641 kipslae ehitus/установка гипса на потолок" at bounding box center [182, 251] width 205 height 12
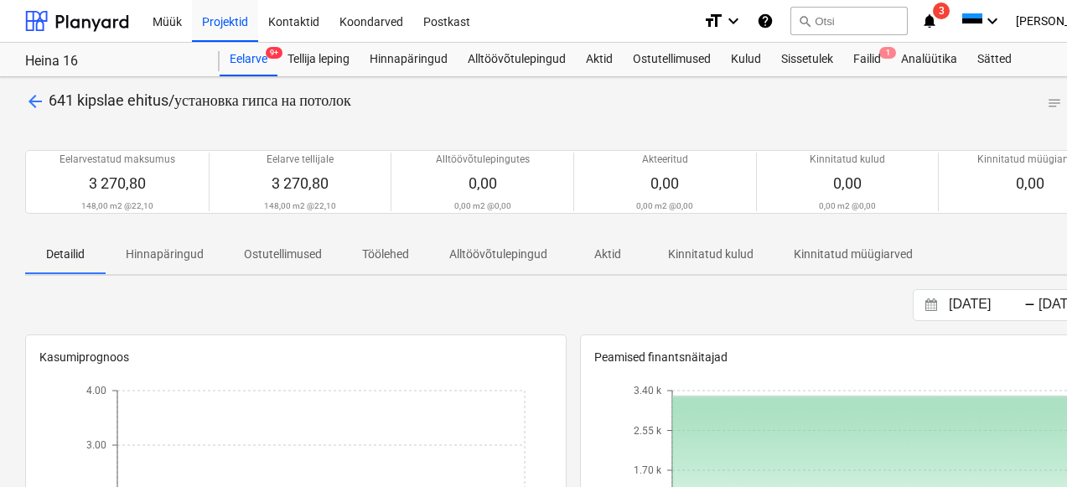
click at [32, 104] on span "arrow_back" at bounding box center [35, 101] width 20 height 20
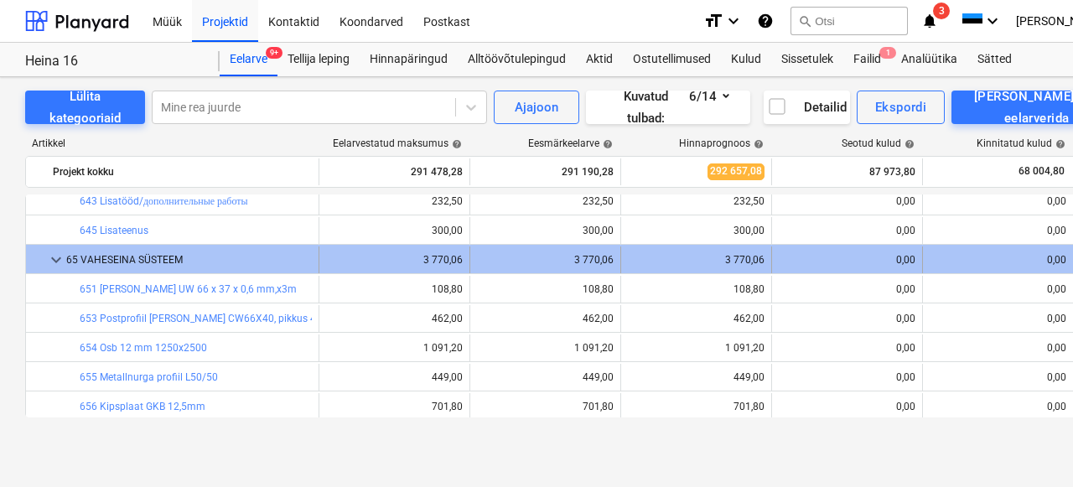
scroll to position [581, 0]
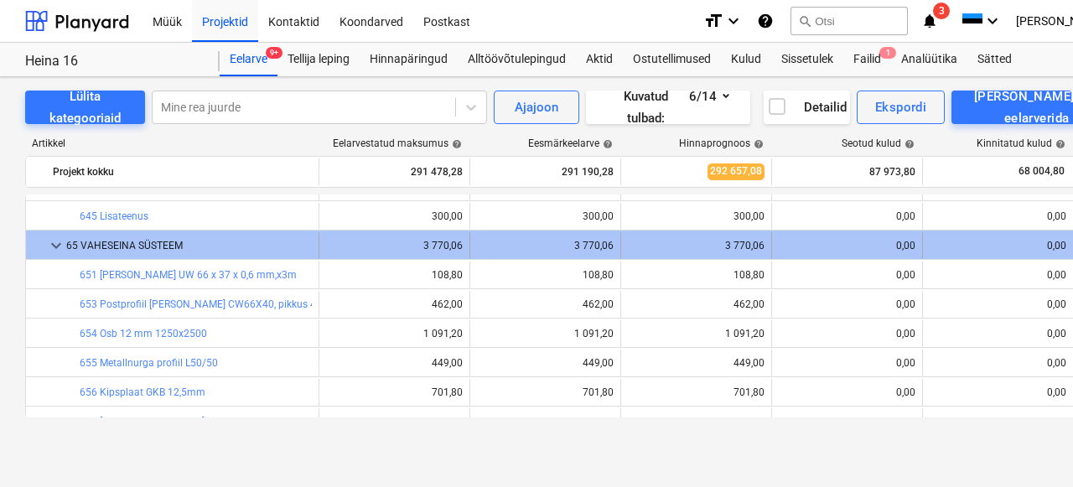
click at [51, 243] on span "keyboard_arrow_down" at bounding box center [56, 246] width 20 height 20
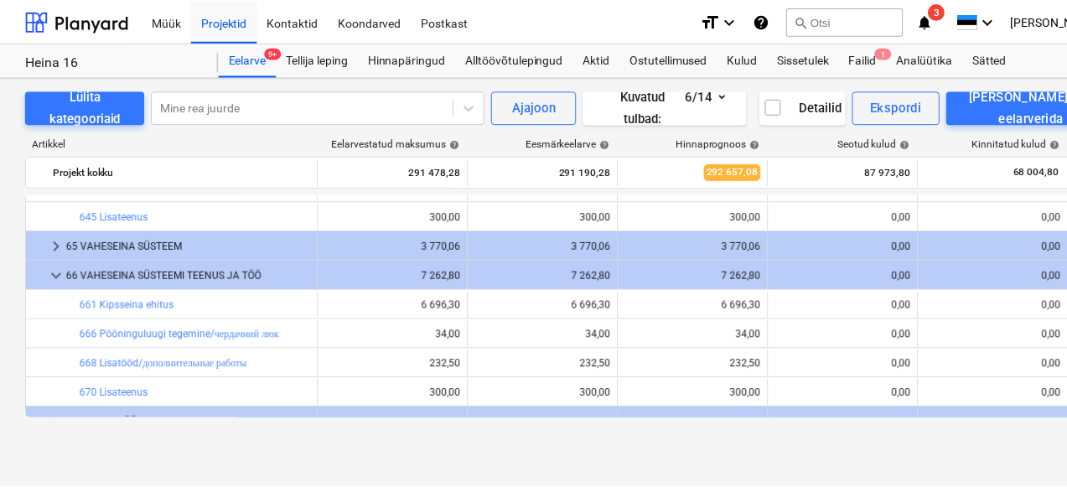
scroll to position [584, 0]
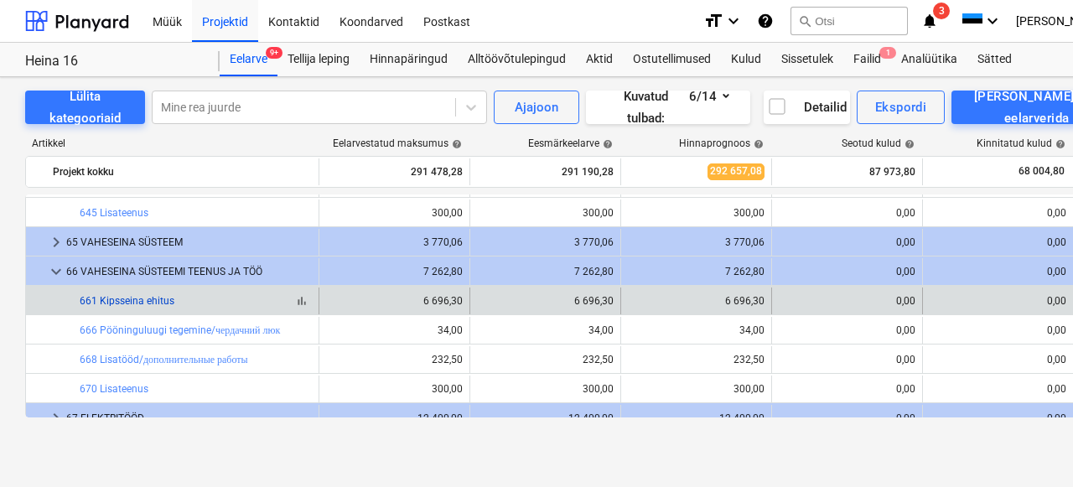
click at [124, 301] on link "661 Kipsseina ehitus" at bounding box center [127, 301] width 95 height 12
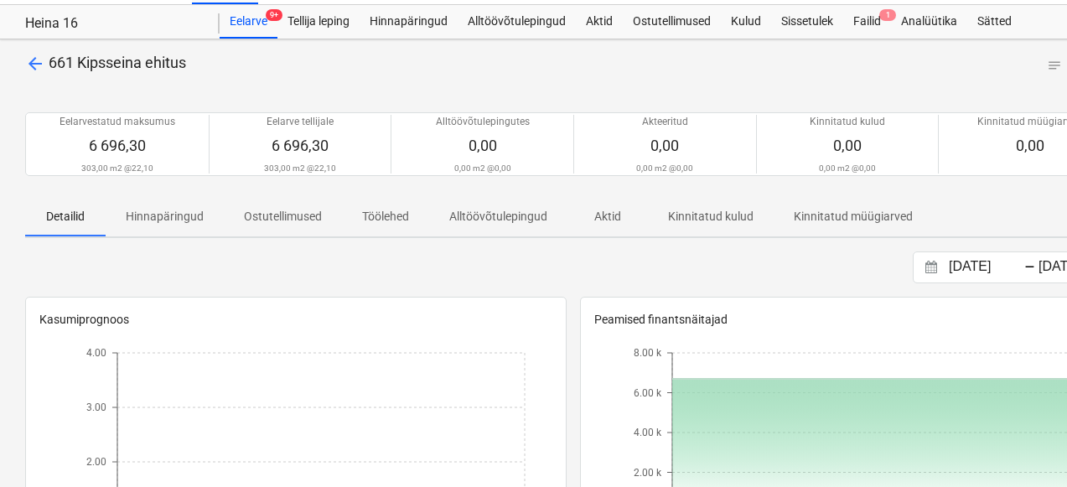
scroll to position [37, 0]
click at [29, 60] on span "arrow_back" at bounding box center [35, 64] width 20 height 20
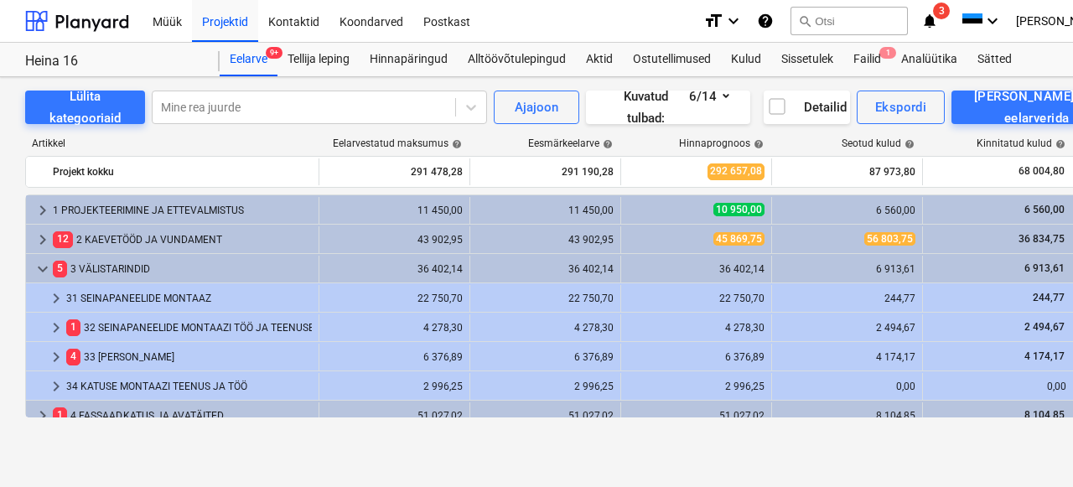
scroll to position [530, 0]
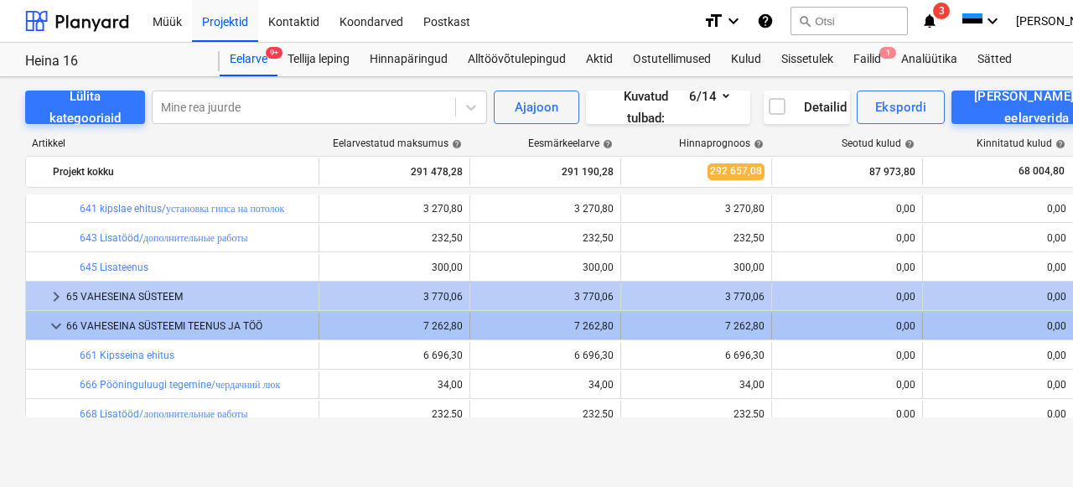
click at [50, 327] on span "keyboard_arrow_down" at bounding box center [56, 326] width 20 height 20
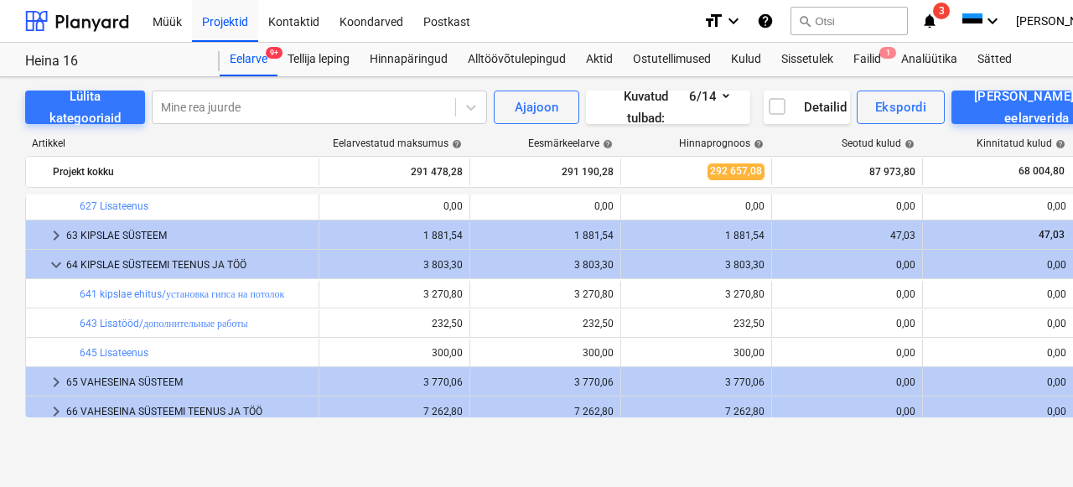
scroll to position [446, 0]
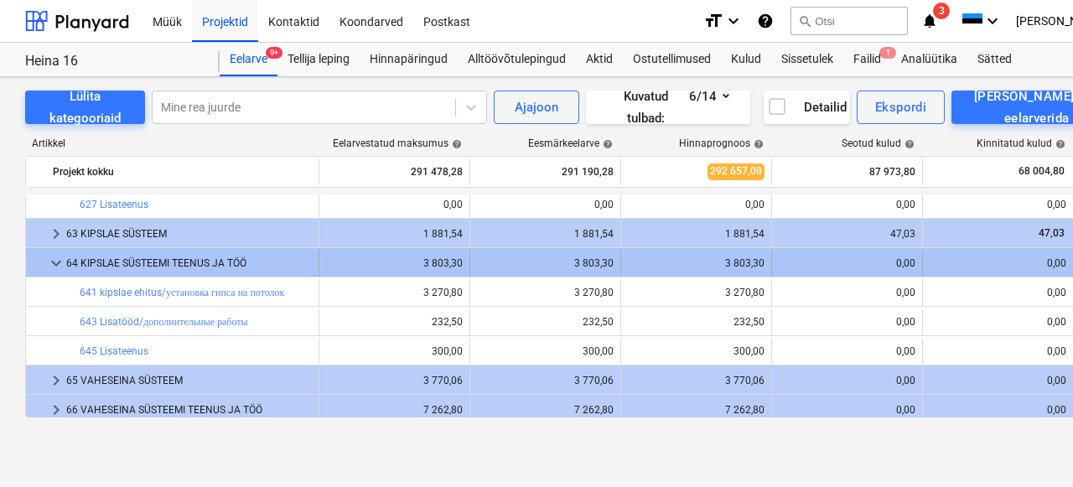
click at [52, 265] on span "keyboard_arrow_down" at bounding box center [56, 263] width 20 height 20
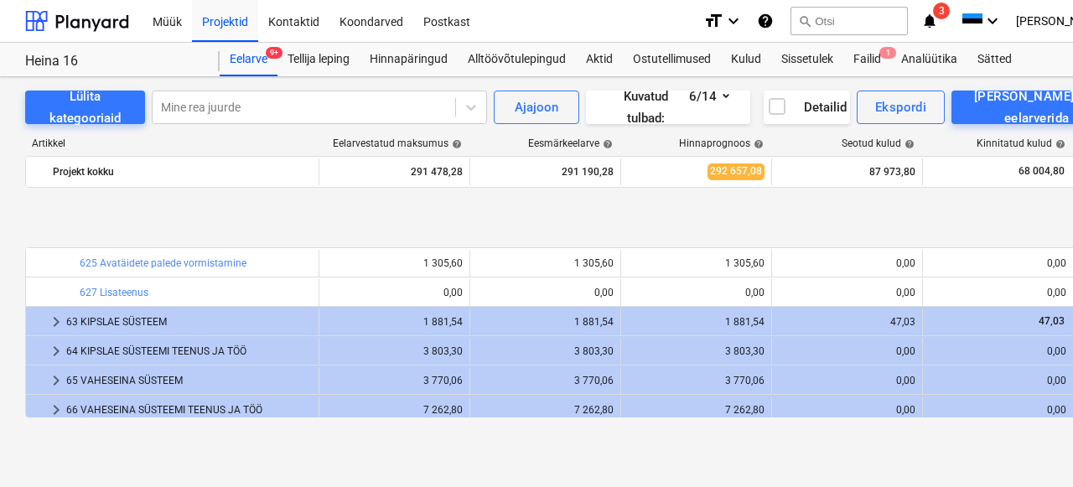
scroll to position [451, 0]
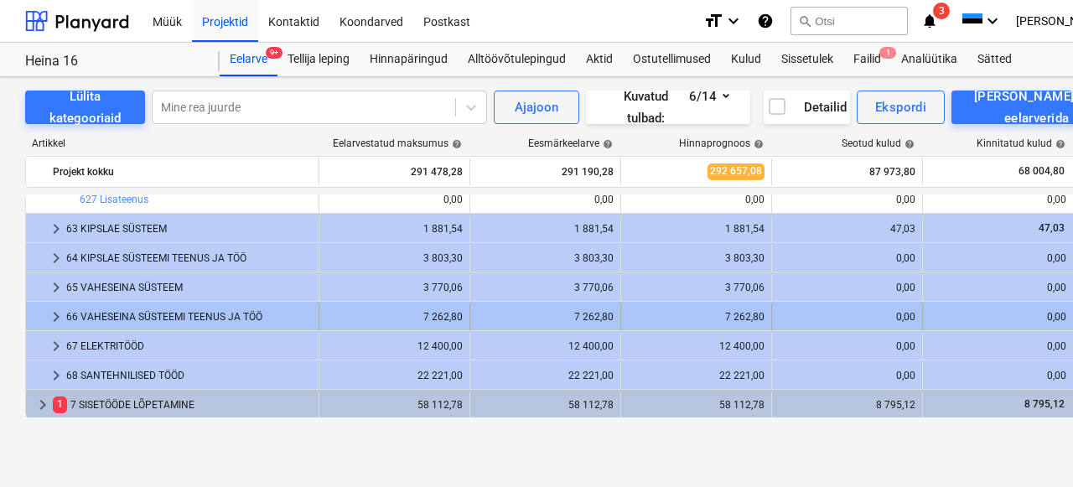
click at [54, 312] on span "keyboard_arrow_right" at bounding box center [56, 317] width 20 height 20
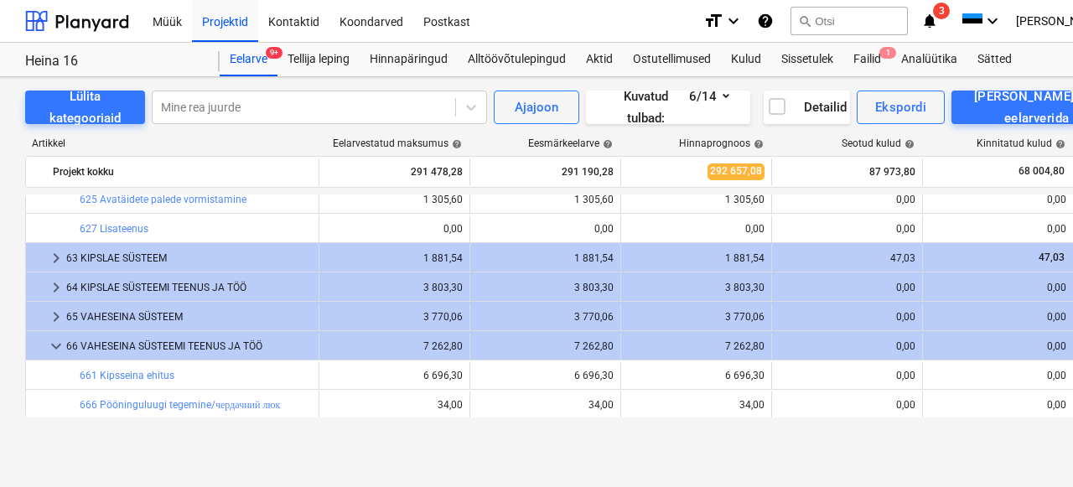
scroll to position [408, 0]
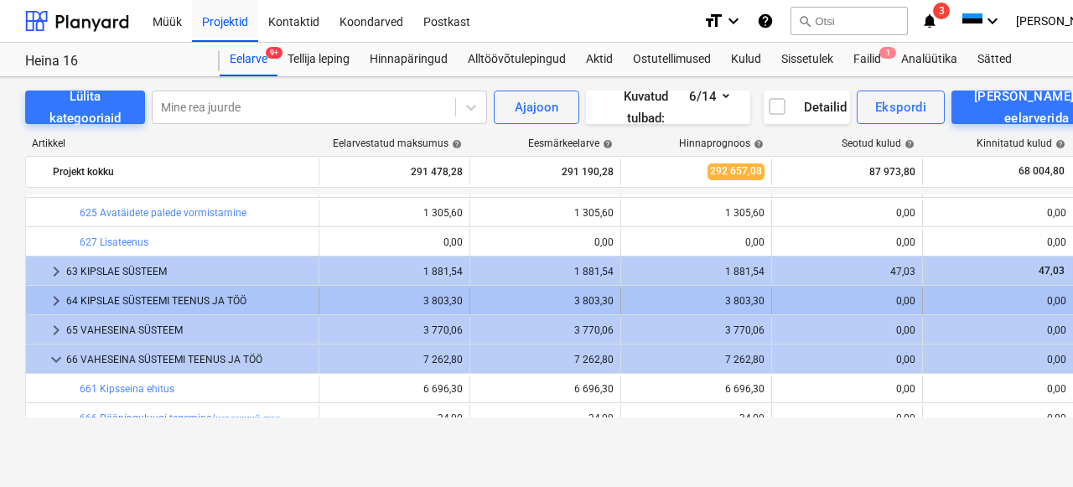
click at [106, 299] on div "64 KIPSLAE SÜSTEEMI TEENUS JA TÖÖ" at bounding box center [189, 301] width 246 height 27
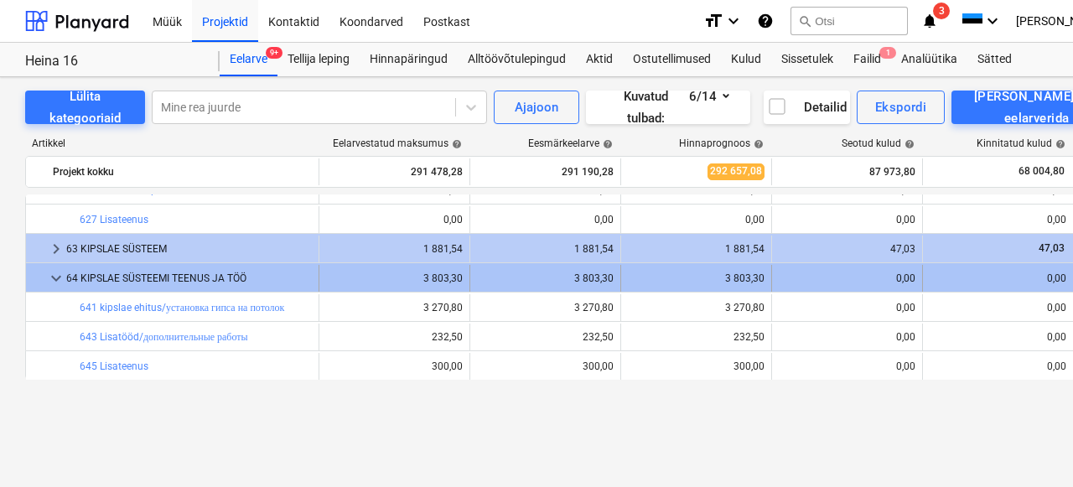
scroll to position [346, 0]
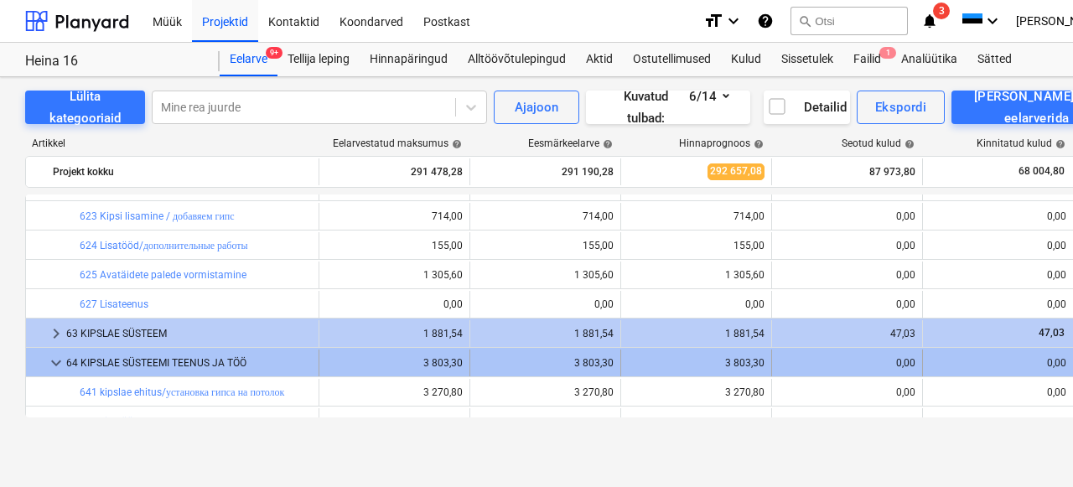
click at [59, 364] on span "keyboard_arrow_down" at bounding box center [56, 363] width 20 height 20
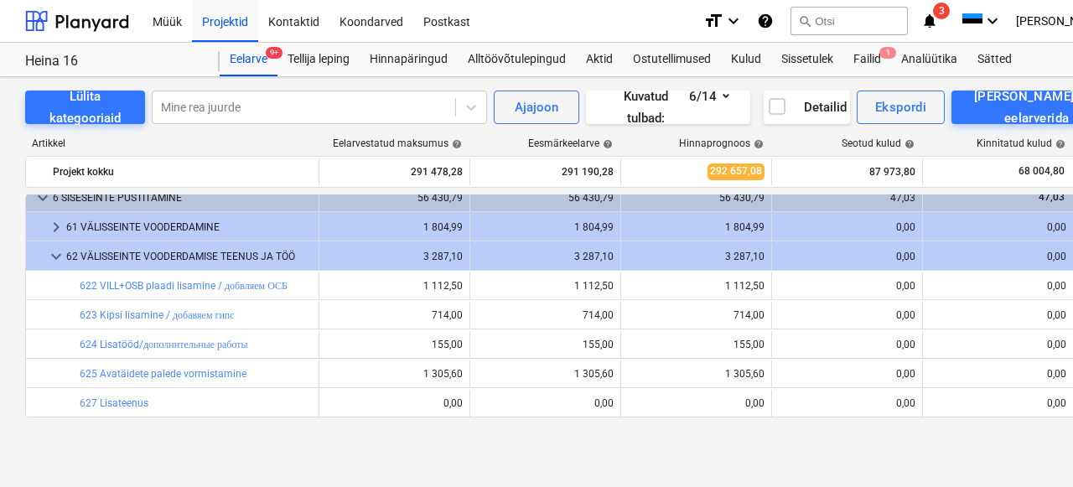
scroll to position [281, 0]
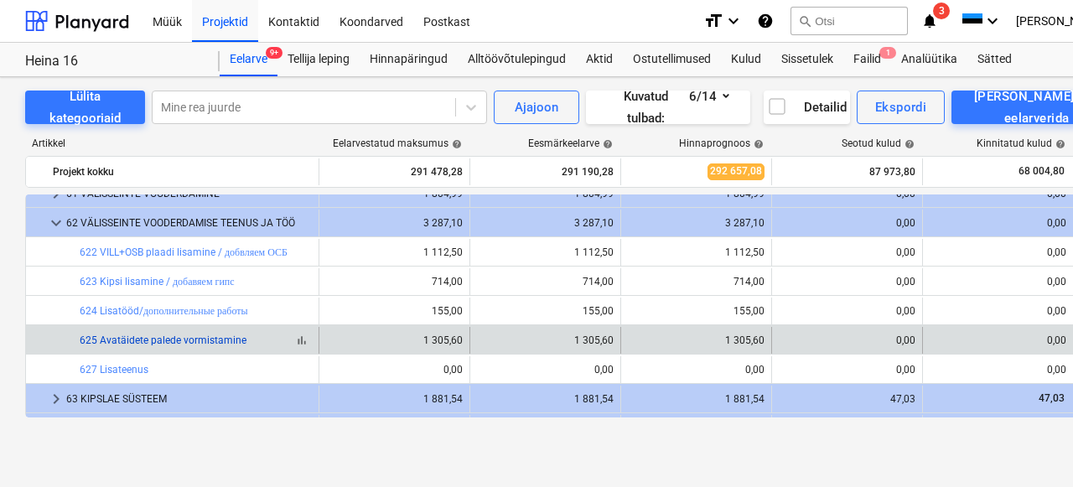
click at [157, 339] on link "625 Avatäidete palede vormistamine" at bounding box center [163, 340] width 167 height 12
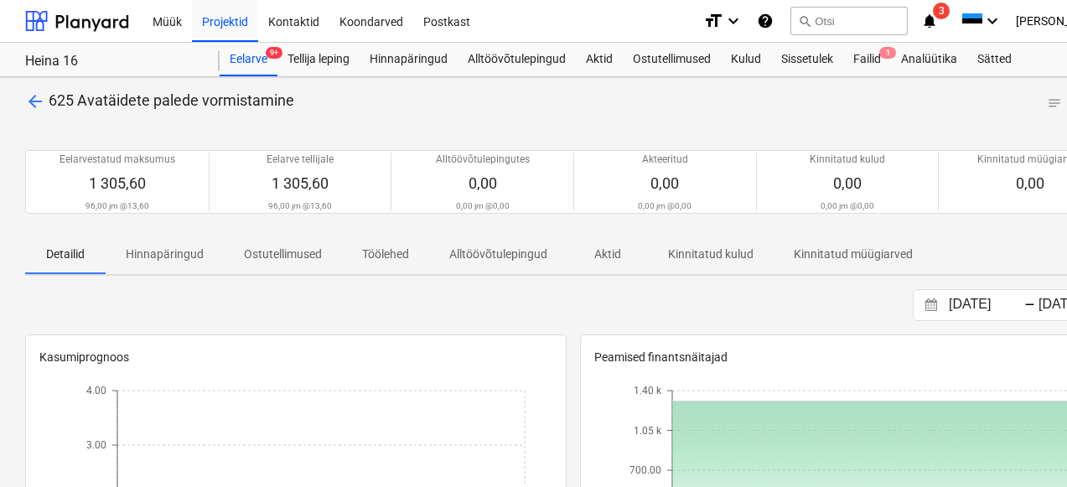
click at [40, 101] on span "arrow_back" at bounding box center [35, 101] width 20 height 20
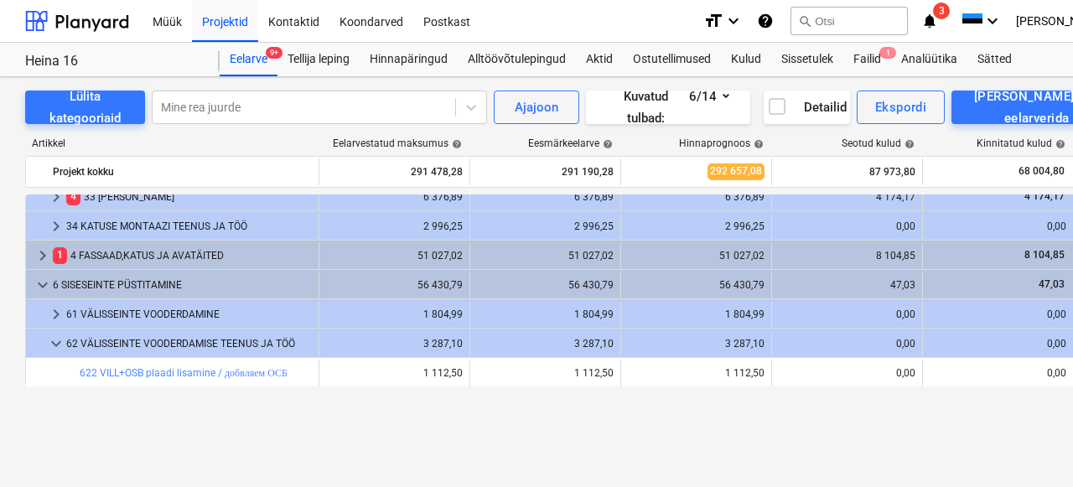
scroll to position [89, 0]
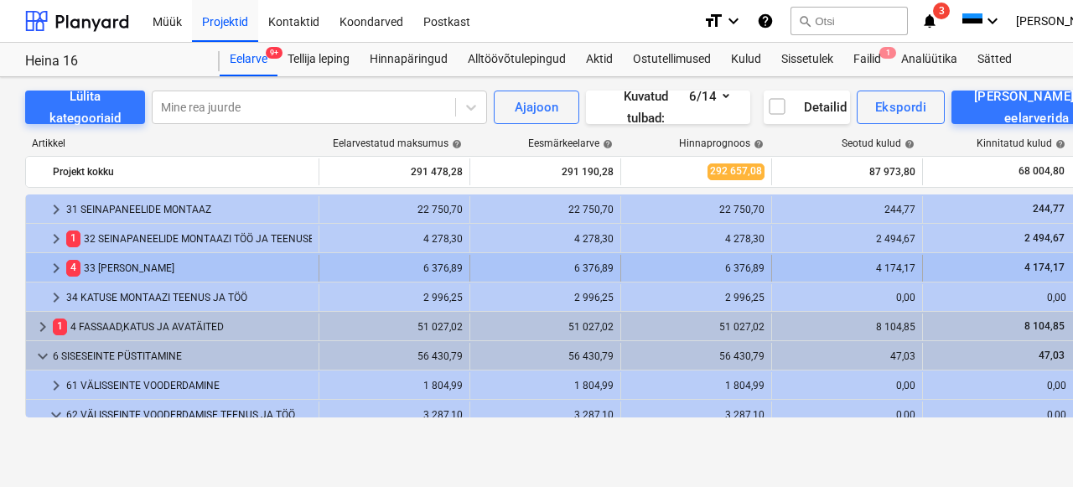
click at [107, 272] on div "4 33 [PERSON_NAME]" at bounding box center [189, 268] width 246 height 27
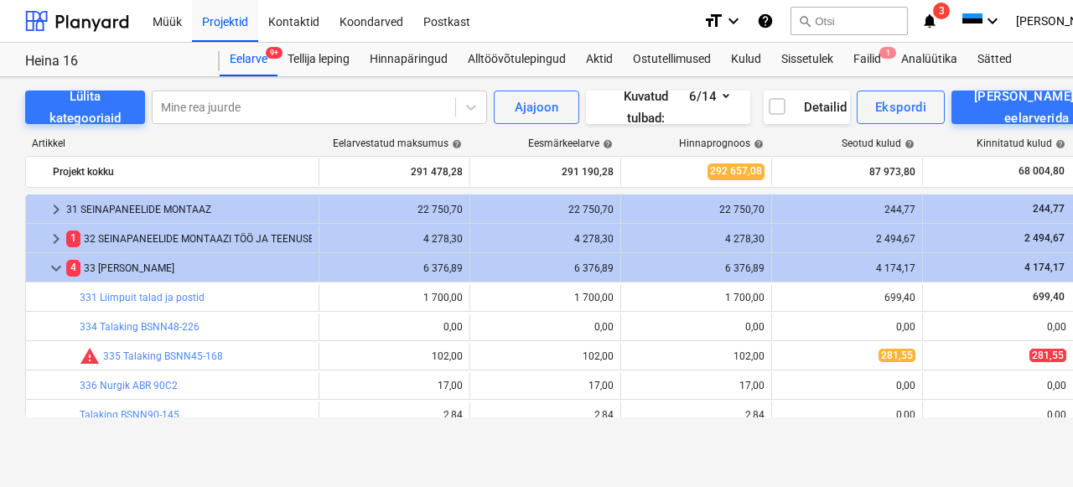
scroll to position [122, 0]
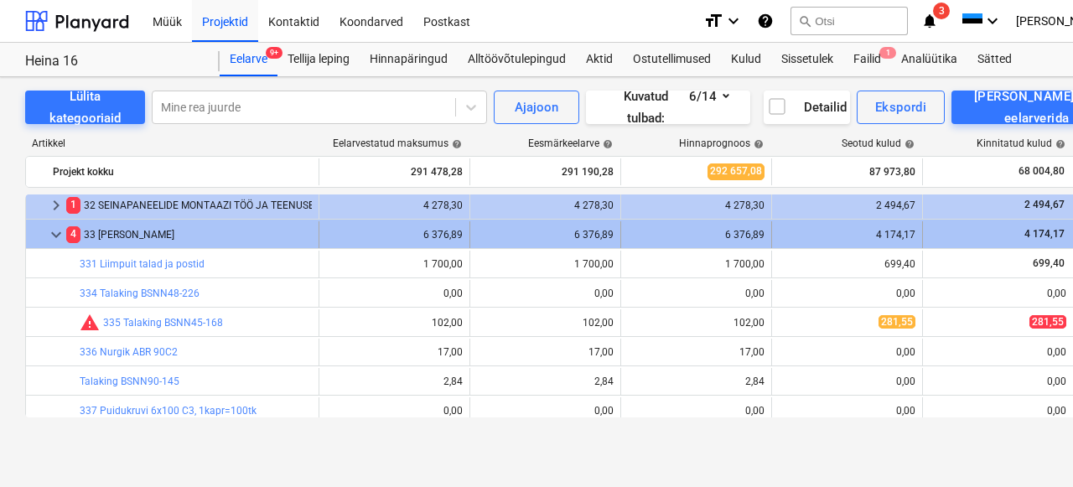
click at [121, 237] on div "4 33 [PERSON_NAME]" at bounding box center [189, 234] width 246 height 27
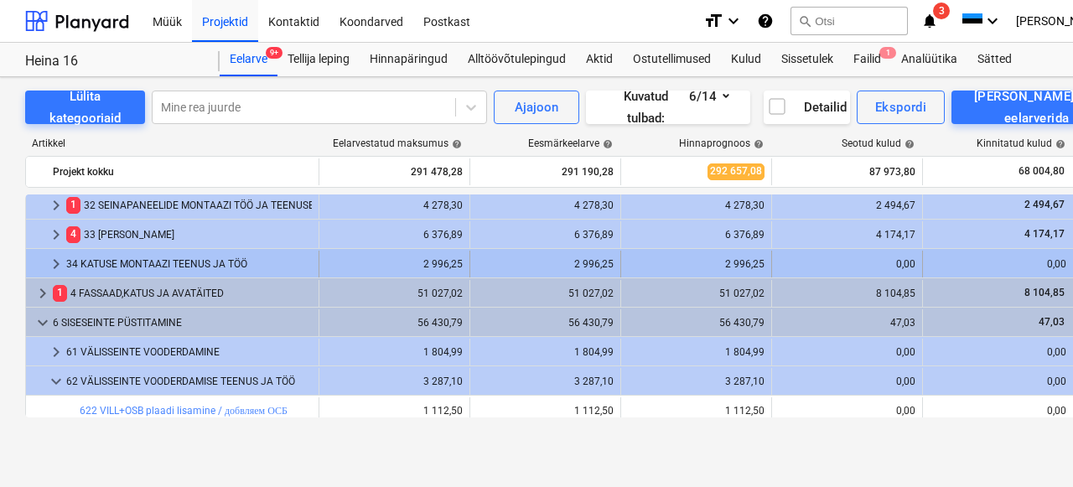
click at [120, 259] on div "34 KATUSE MONTAAZI TEENUS JA TÖÖ" at bounding box center [189, 264] width 246 height 27
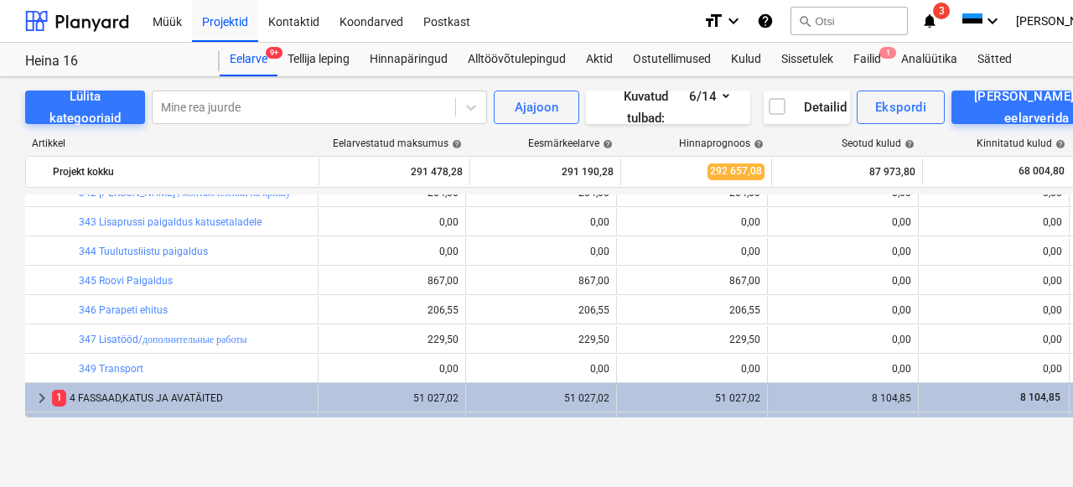
scroll to position [254, 4]
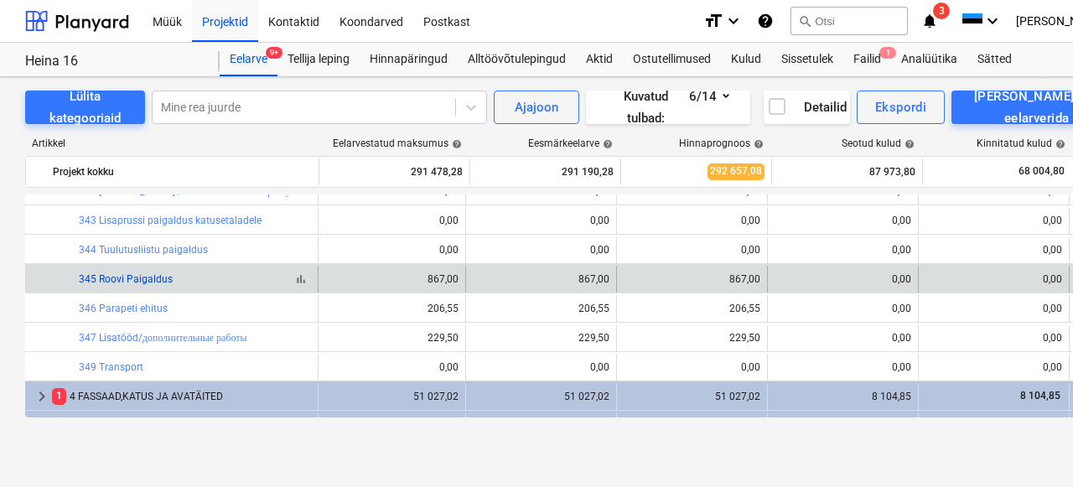
click at [130, 280] on link "345 Roovi Paigaldus" at bounding box center [126, 279] width 94 height 12
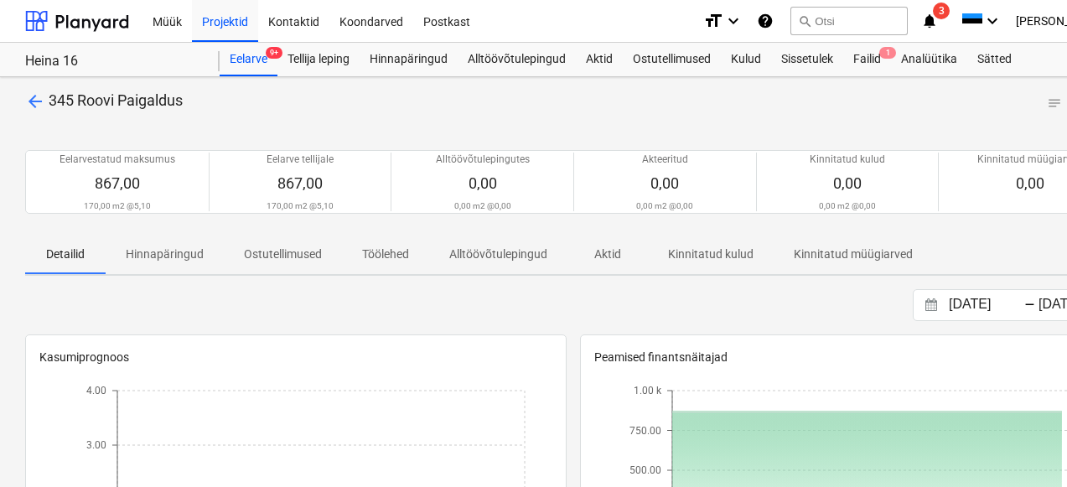
click at [32, 101] on span "arrow_back" at bounding box center [35, 101] width 20 height 20
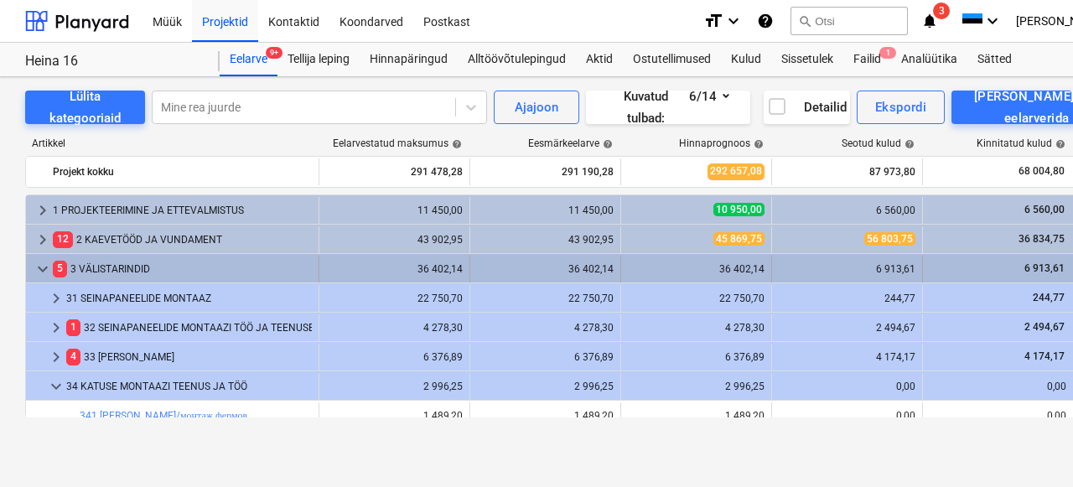
click at [103, 273] on div "5 3 VÄLISTARINDID" at bounding box center [182, 269] width 259 height 27
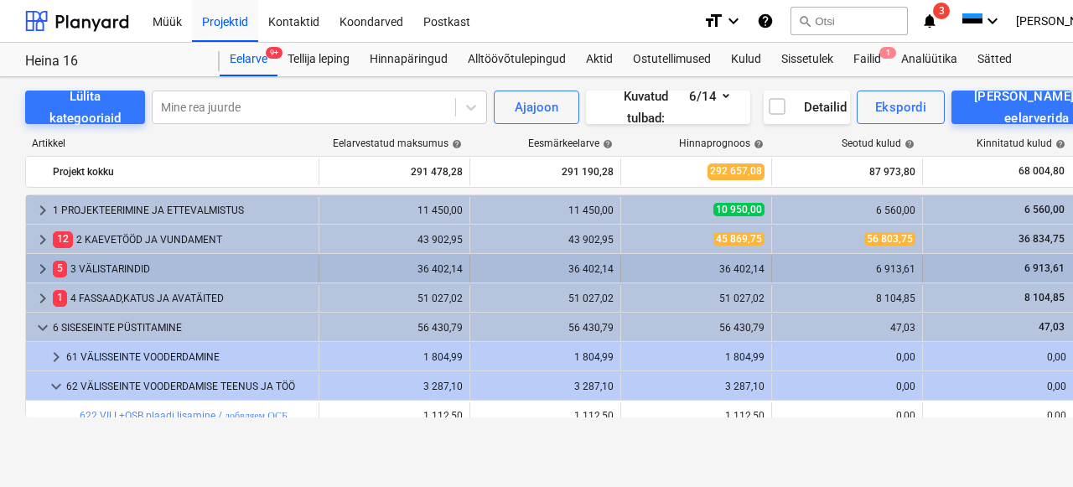
click at [99, 272] on div "5 3 VÄLISTARINDID" at bounding box center [182, 269] width 259 height 27
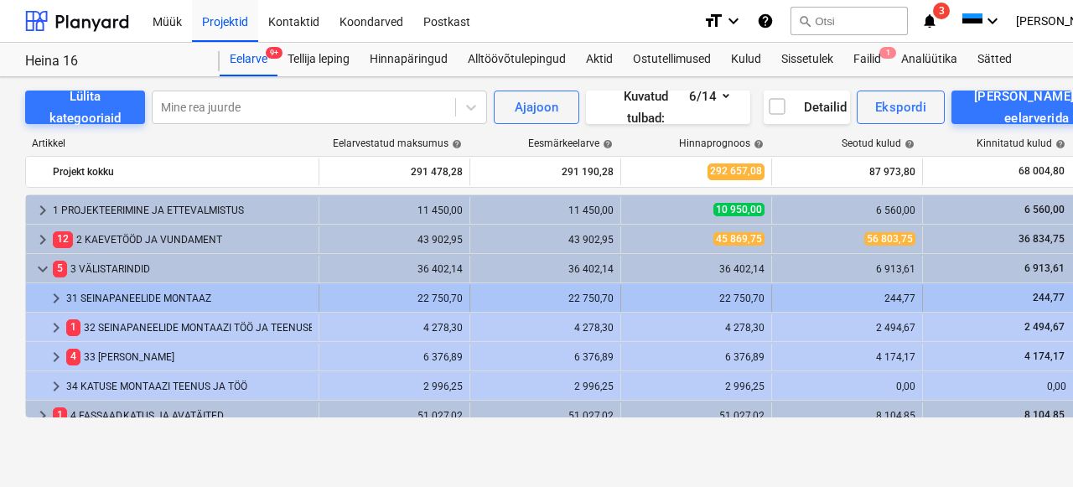
click at [115, 303] on div "31 SEINAPANEELIDE MONTAAZ" at bounding box center [189, 298] width 246 height 27
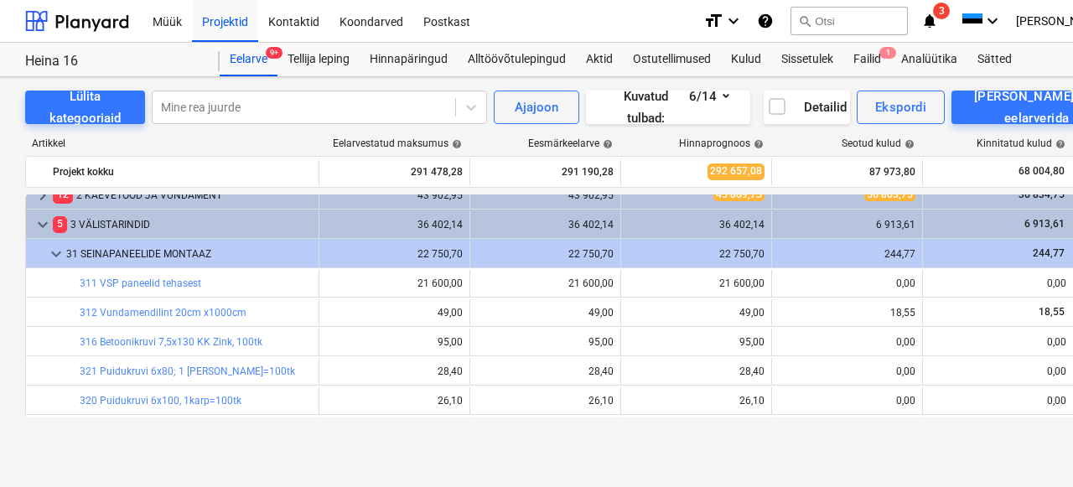
scroll to position [43, 0]
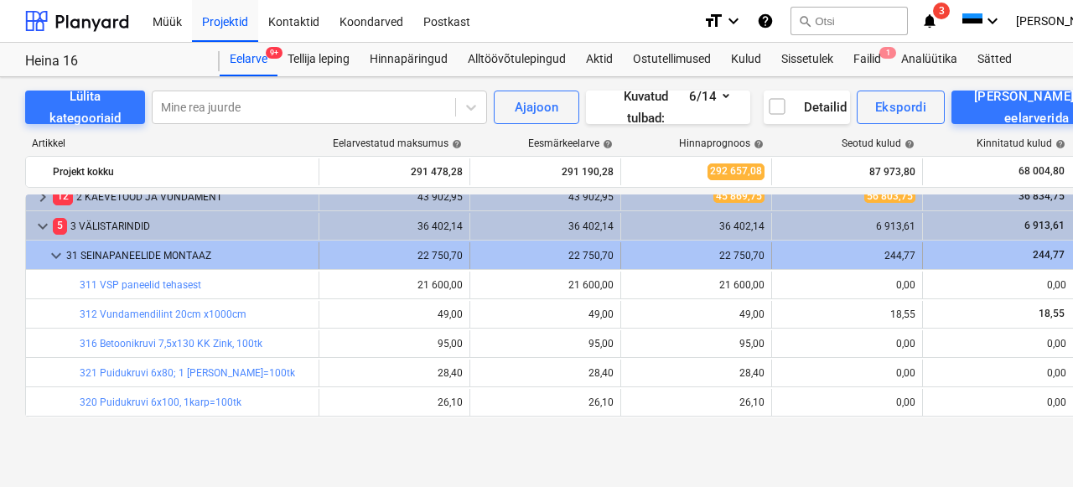
click at [120, 251] on div "31 SEINAPANEELIDE MONTAAZ" at bounding box center [189, 255] width 246 height 27
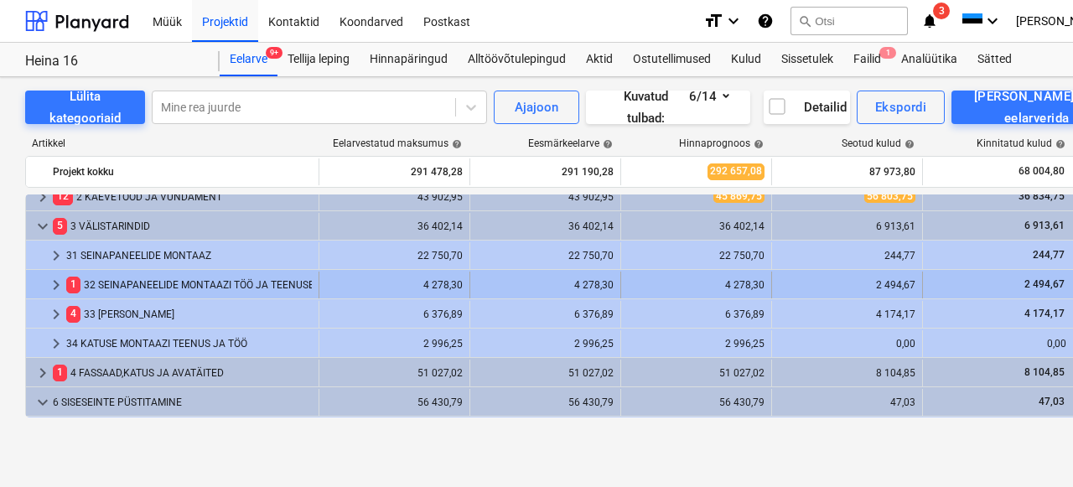
click at [123, 286] on div "1 32 SEINAPANEELIDE MONTAAZI TÖÖ JA TEENUSED" at bounding box center [189, 285] width 246 height 27
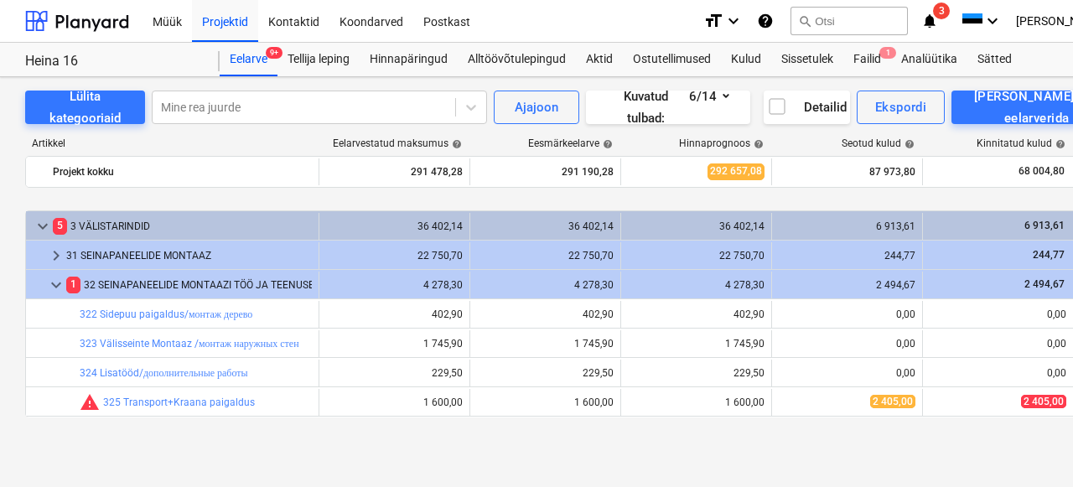
scroll to position [101, 0]
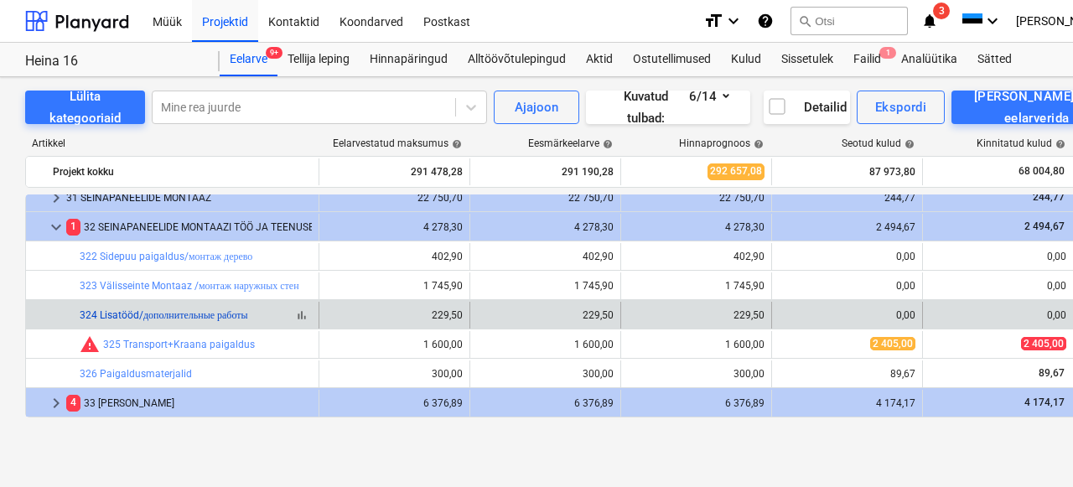
click at [130, 317] on link "324 Lisatööd/дополнительные работы" at bounding box center [164, 315] width 168 height 12
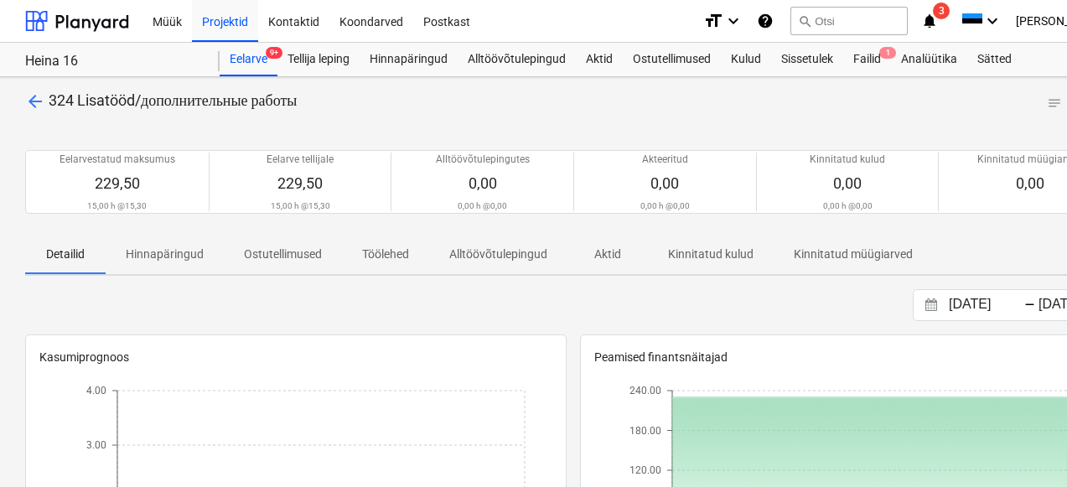
click at [33, 104] on span "arrow_back" at bounding box center [35, 101] width 20 height 20
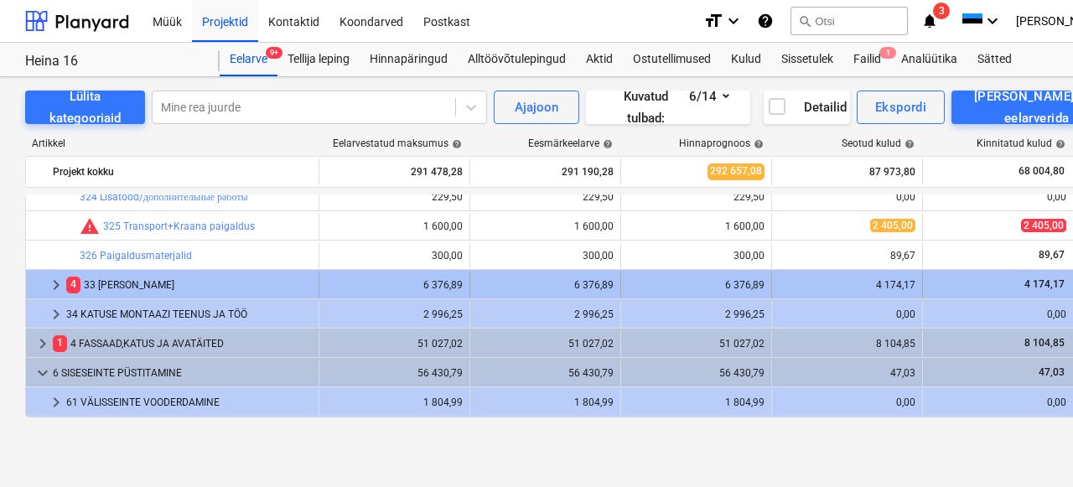
scroll to position [238, 0]
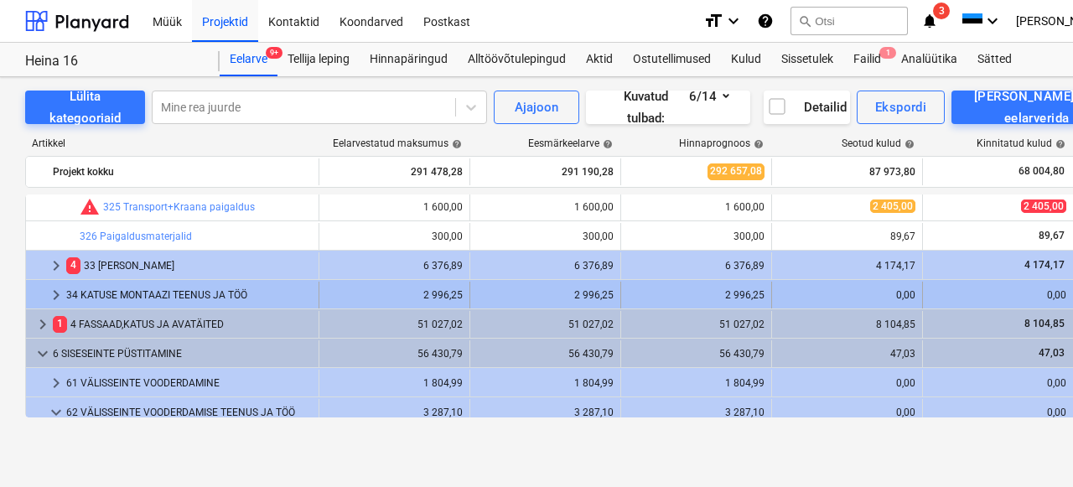
click at [136, 294] on div "34 KATUSE MONTAAZI TEENUS JA TÖÖ" at bounding box center [189, 295] width 246 height 27
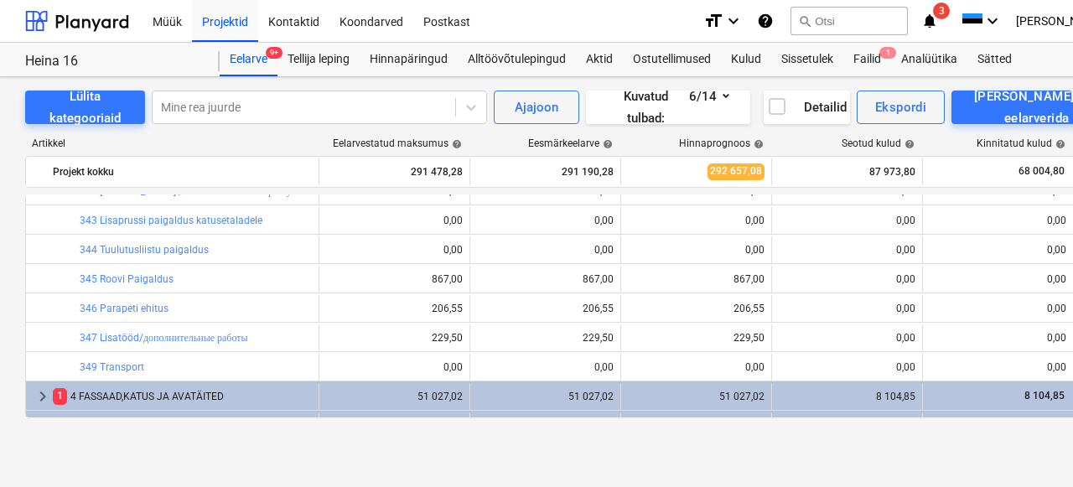
scroll to position [347, 0]
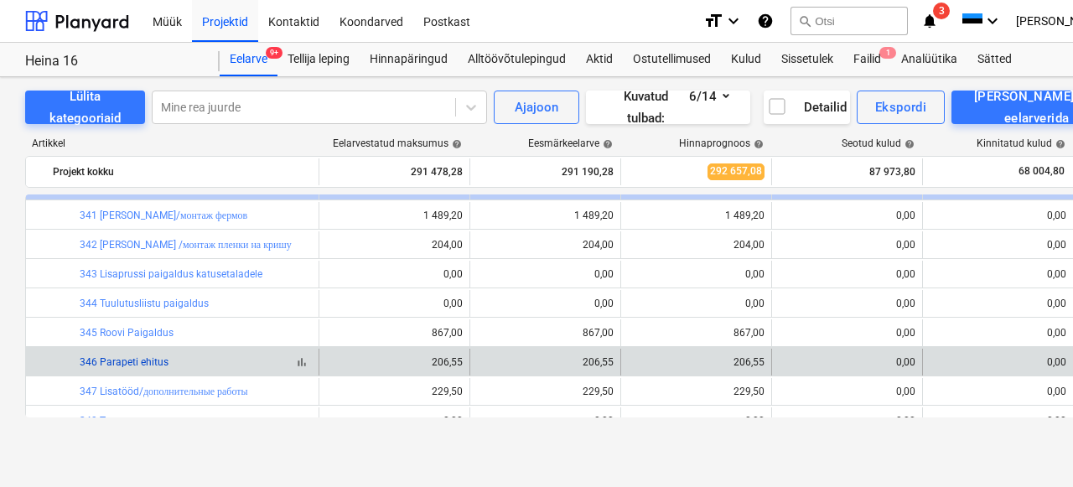
click at [124, 360] on link "346 Parapeti ehitus" at bounding box center [124, 362] width 89 height 12
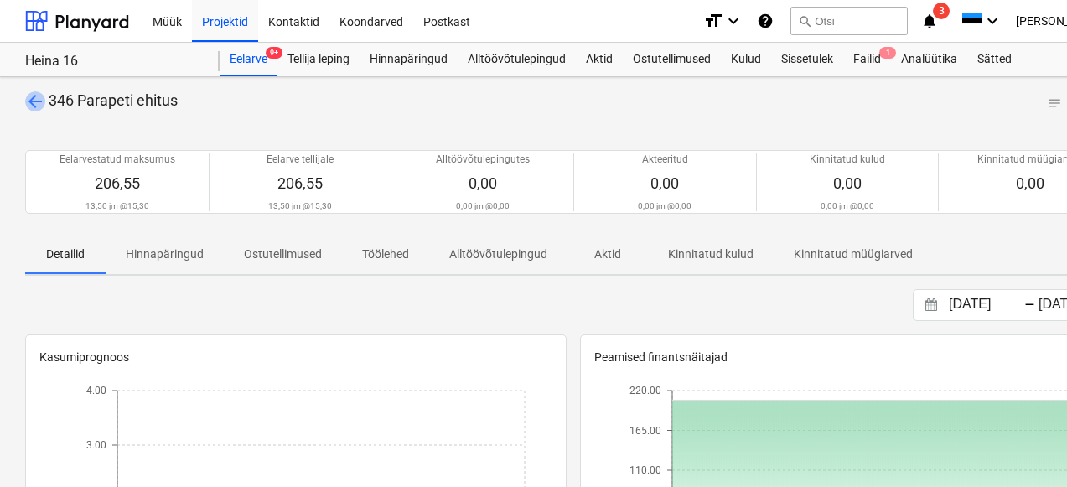
click at [34, 99] on span "arrow_back" at bounding box center [35, 101] width 20 height 20
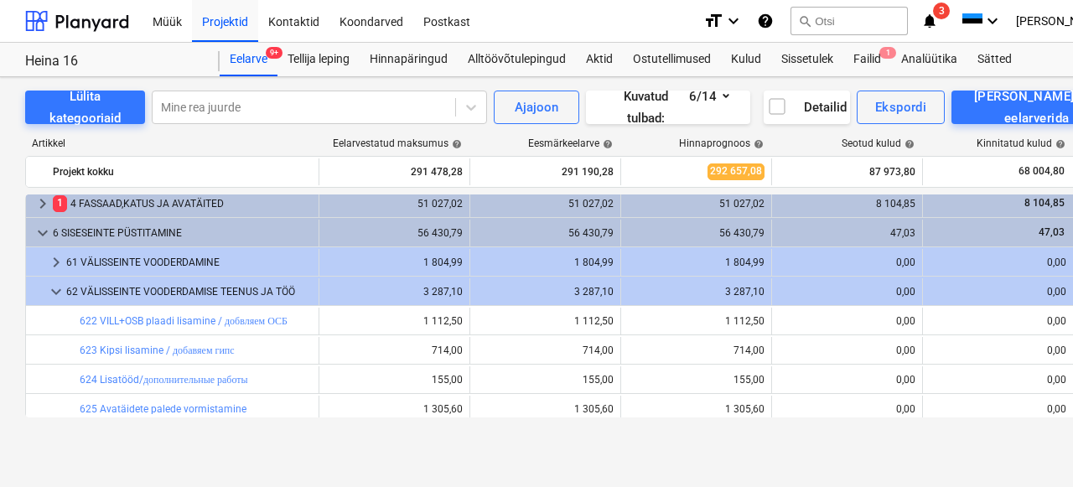
scroll to position [630, 0]
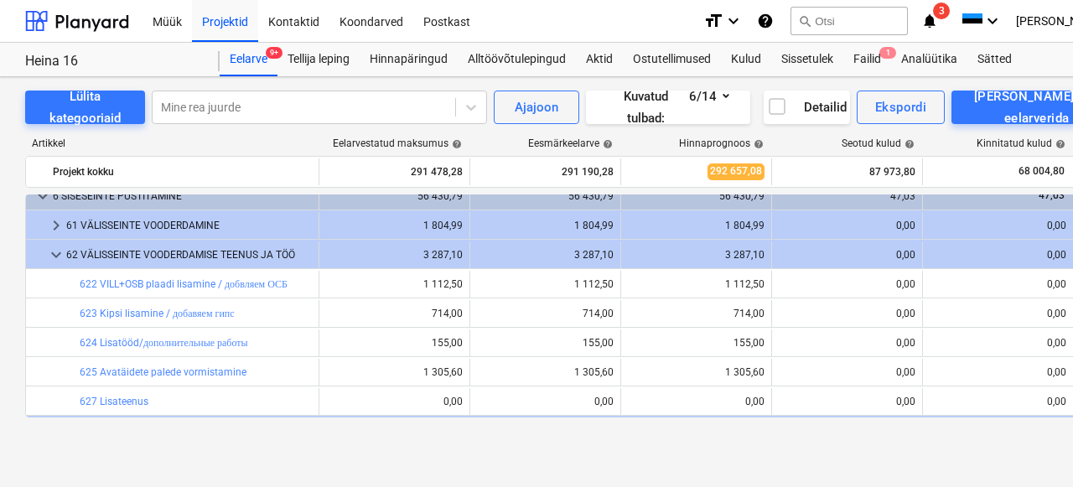
click at [56, 246] on div "keyboard_arrow_right 1 4 FASSAAD,[PERSON_NAME] AVATÄITED 51 027,02 51 027,02 51…" at bounding box center [573, 305] width 1096 height 223
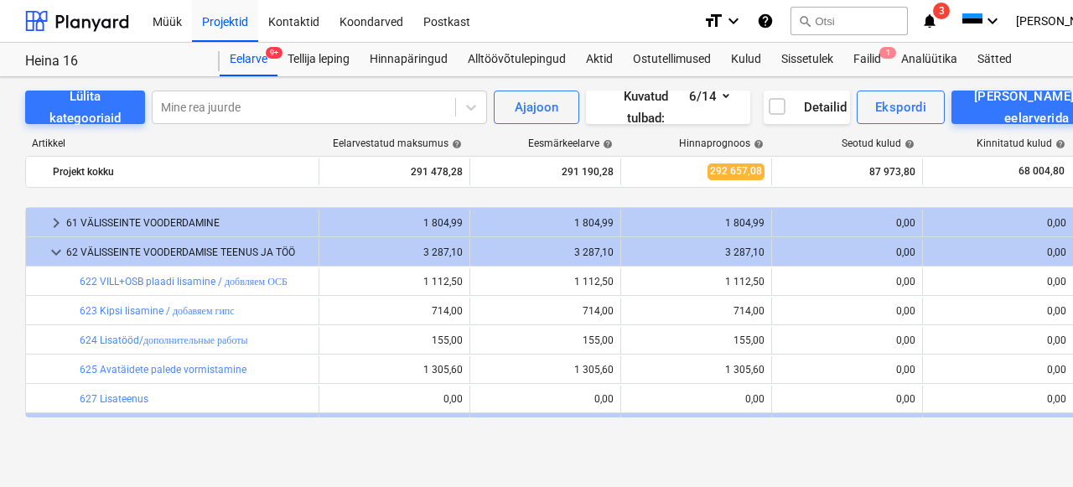
scroll to position [679, 0]
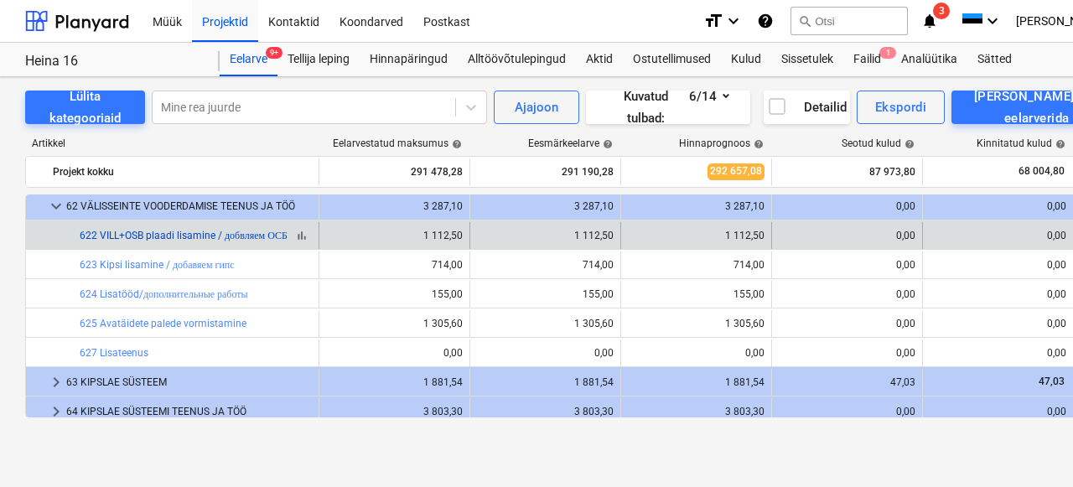
click at [119, 231] on link "622 VILL+OSB plaadi lisamine / добвляем ОСБ" at bounding box center [184, 236] width 208 height 12
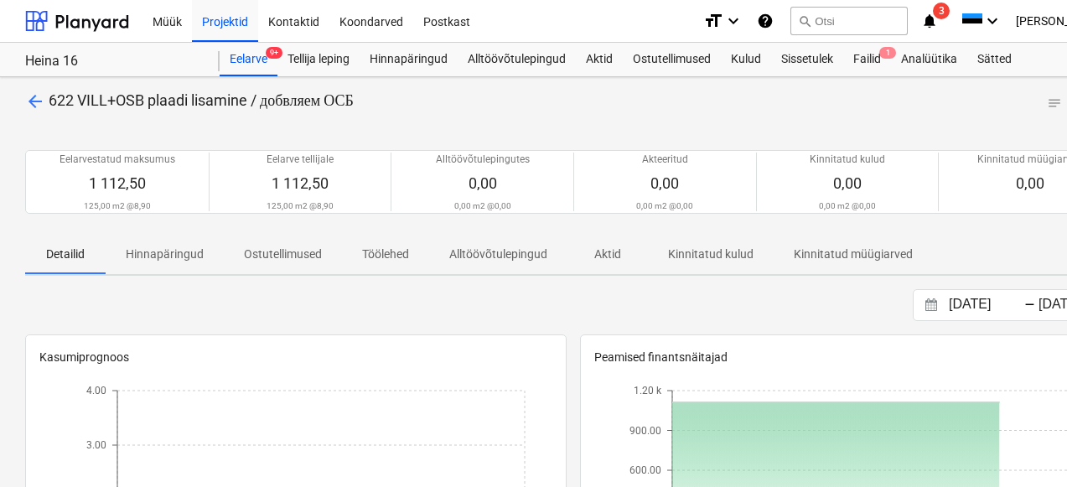
click at [26, 94] on span "arrow_back" at bounding box center [35, 101] width 20 height 20
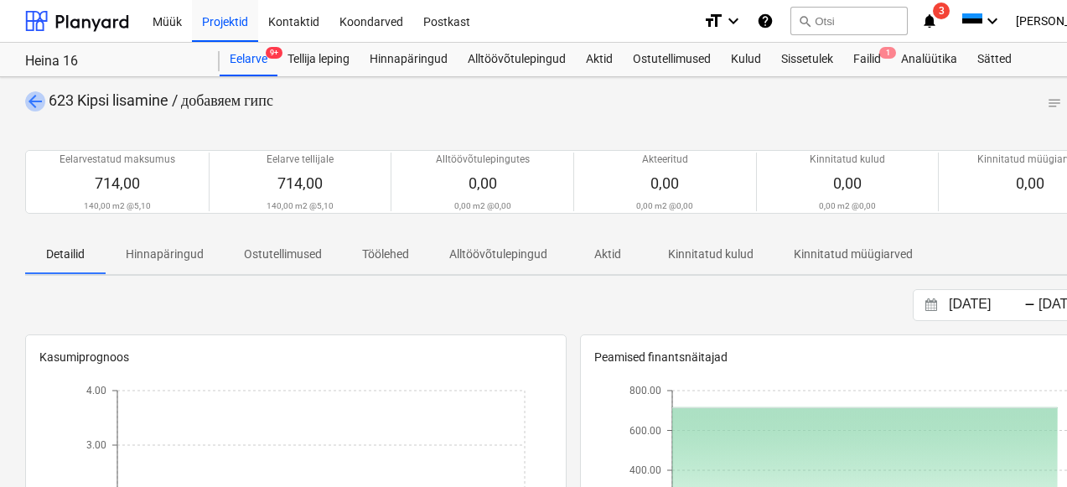
click at [34, 100] on span "arrow_back" at bounding box center [35, 101] width 20 height 20
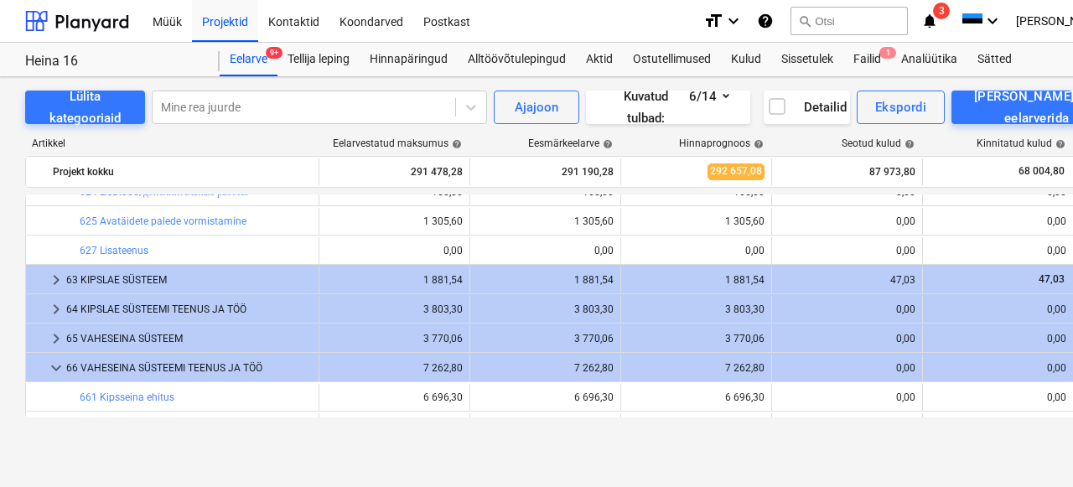
scroll to position [801, 0]
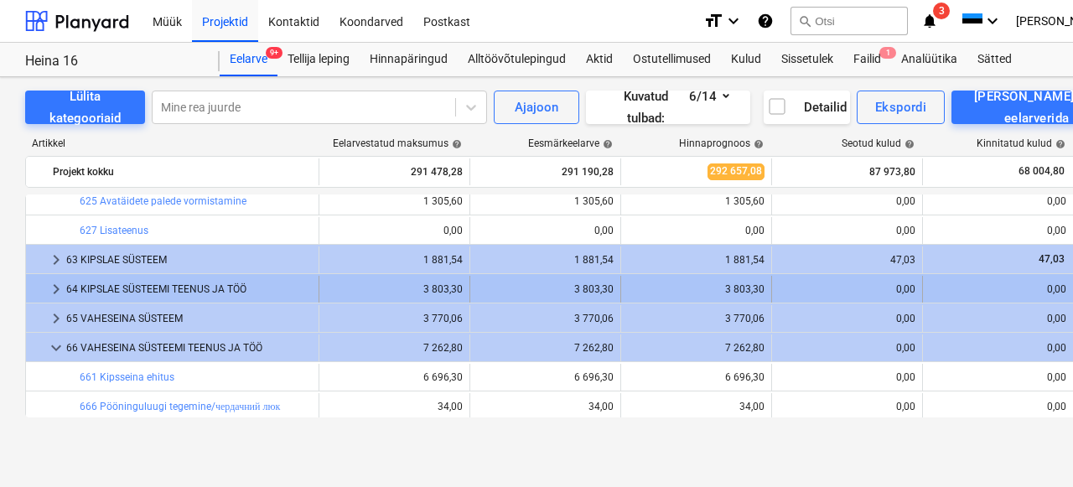
click at [124, 285] on div "64 KIPSLAE SÜSTEEMI TEENUS JA TÖÖ" at bounding box center [189, 289] width 246 height 27
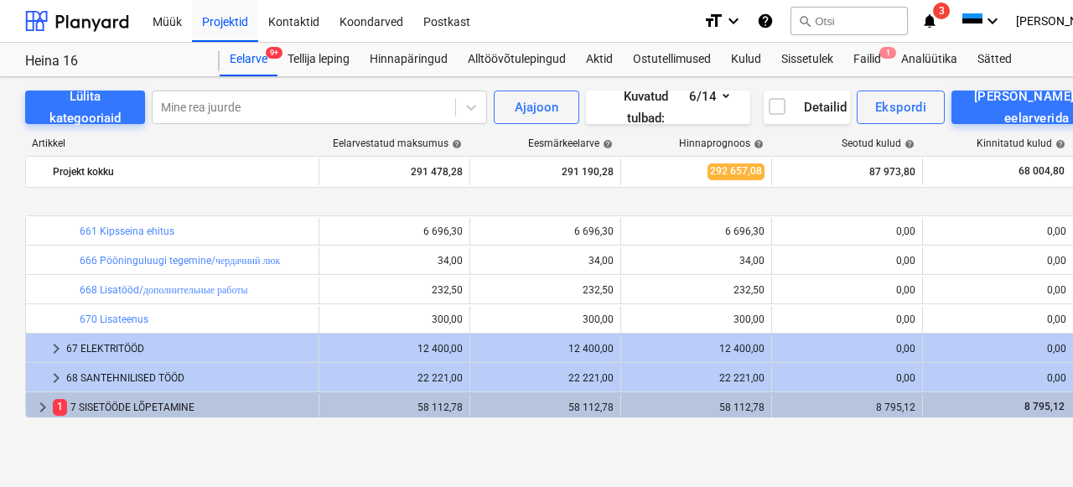
scroll to position [1097, 0]
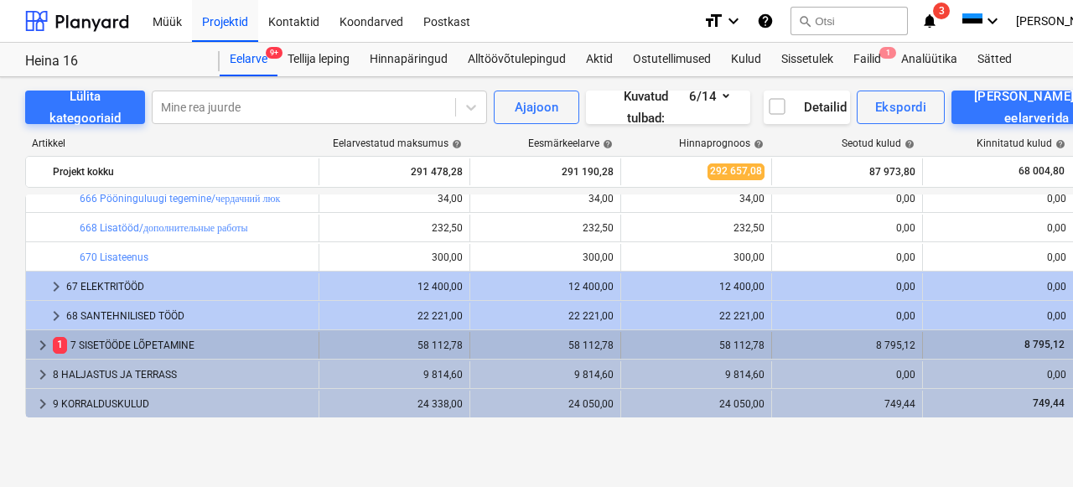
click at [105, 342] on div "1 7 SISETÖÖDE LÕPETAMINE" at bounding box center [182, 345] width 259 height 27
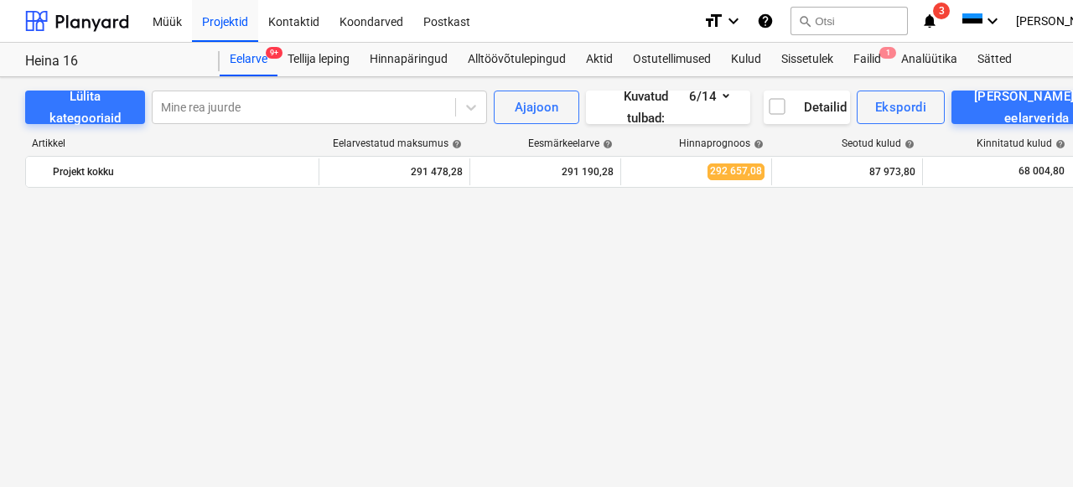
scroll to position [0, 0]
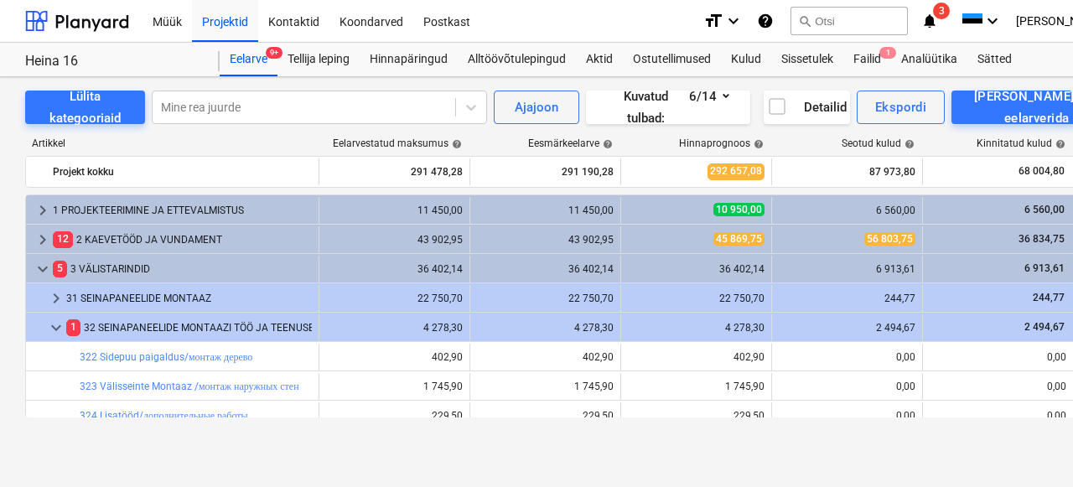
click at [184, 230] on div "12 2 KAEVETÖÖD JA VUNDAMENT" at bounding box center [182, 239] width 259 height 27
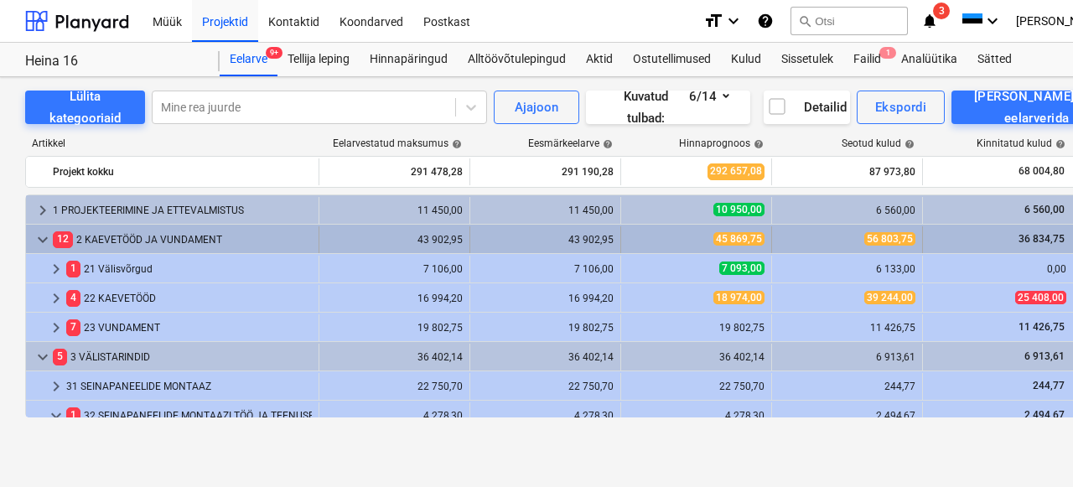
click at [41, 241] on span "keyboard_arrow_down" at bounding box center [43, 240] width 20 height 20
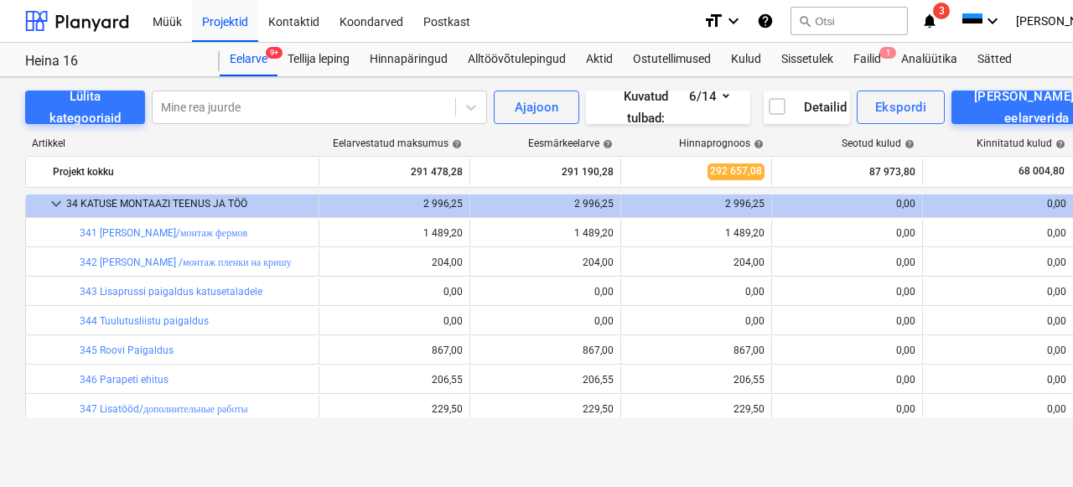
scroll to position [340, 0]
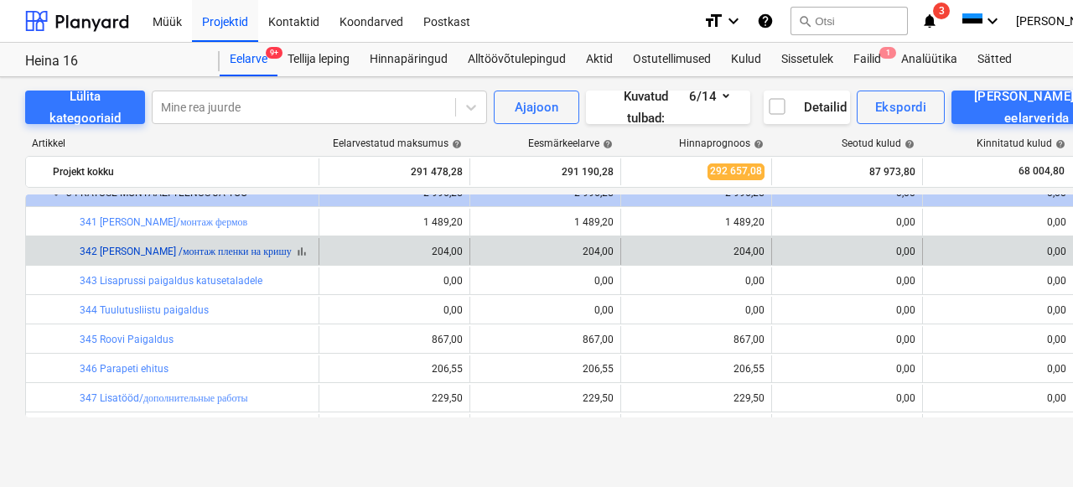
click at [117, 251] on link "342 [PERSON_NAME] /монтаж пленки на кришу" at bounding box center [186, 252] width 212 height 12
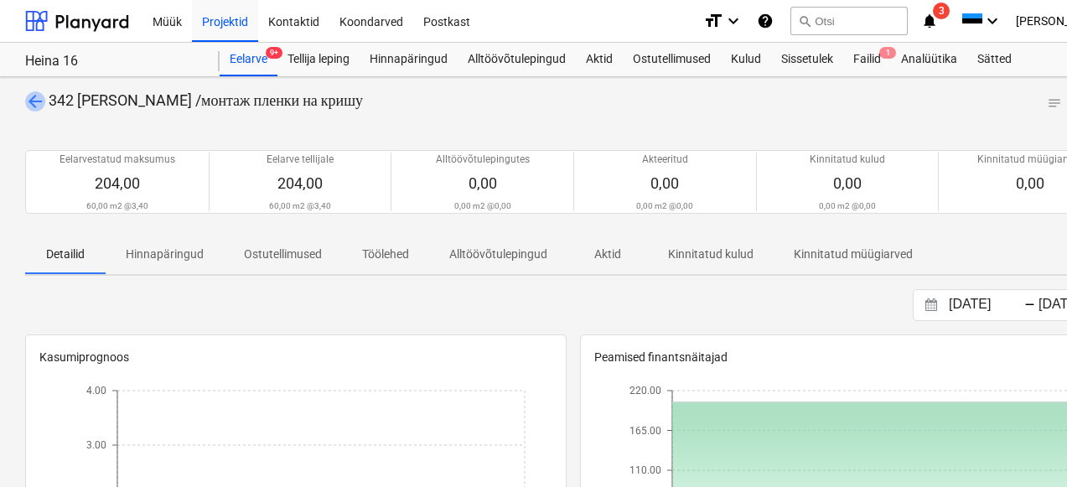
click at [34, 103] on span "arrow_back" at bounding box center [35, 101] width 20 height 20
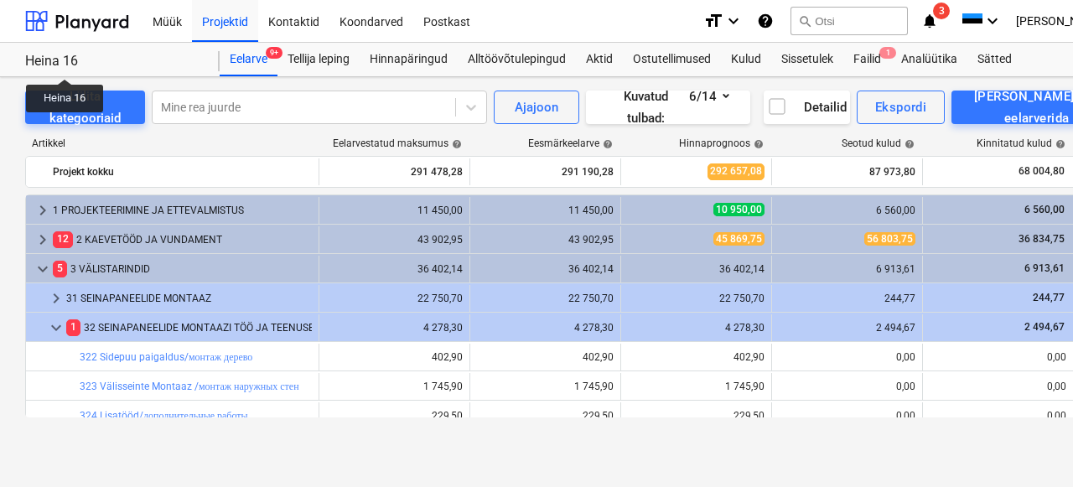
scroll to position [340, 0]
